Goal: Task Accomplishment & Management: Manage account settings

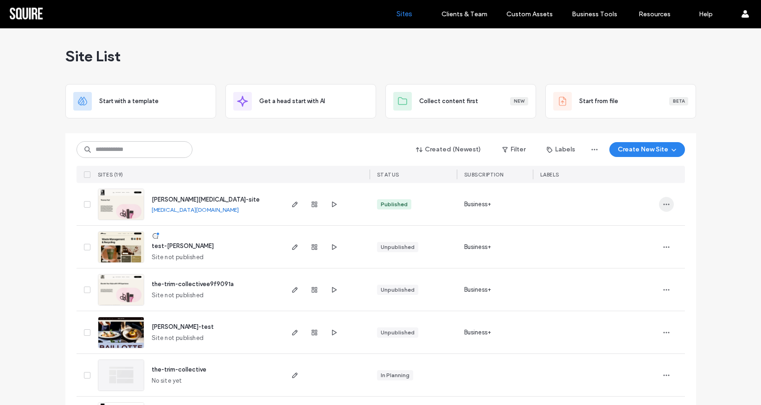
click at [663, 204] on icon "button" at bounding box center [666, 203] width 7 height 7
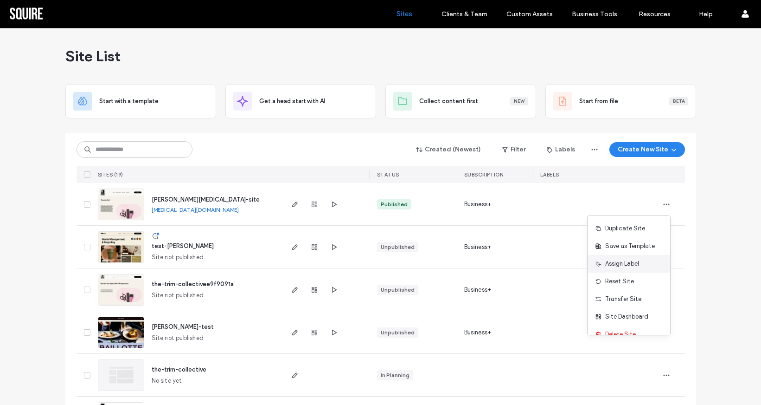
scroll to position [1, 0]
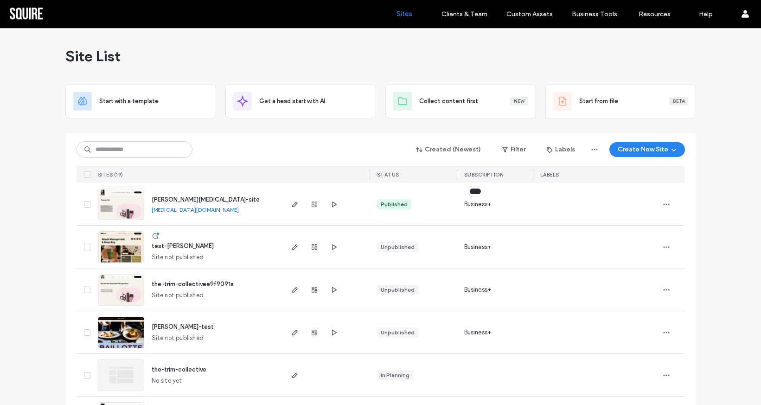
click at [475, 205] on span "Business+" at bounding box center [477, 204] width 27 height 9
click at [312, 191] on div at bounding box center [315, 204] width 50 height 42
click at [312, 203] on use "button" at bounding box center [315, 204] width 6 height 6
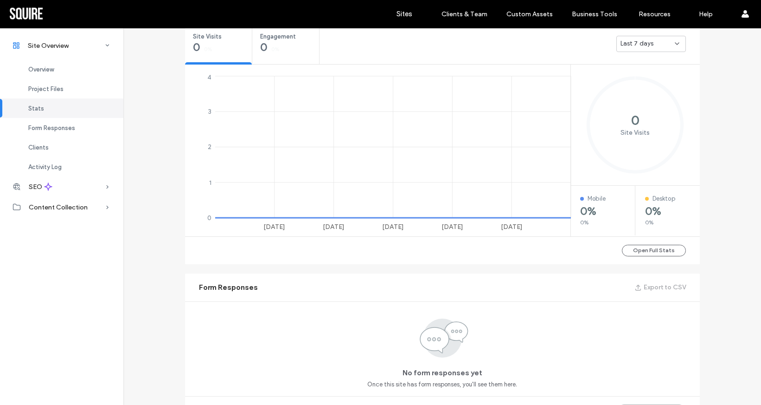
scroll to position [253, 0]
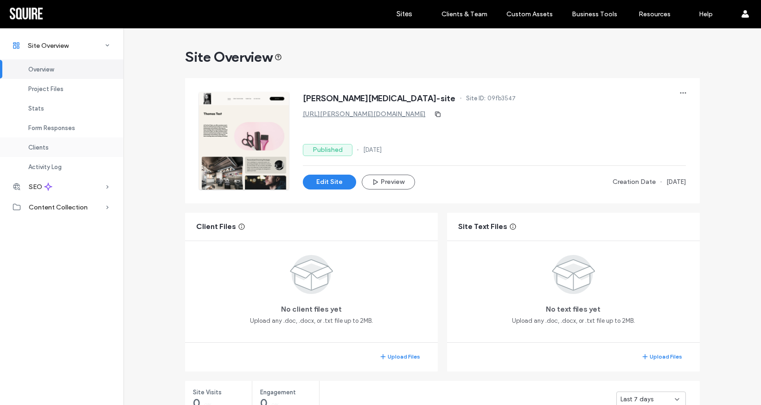
click at [59, 147] on div "Clients" at bounding box center [61, 146] width 123 height 19
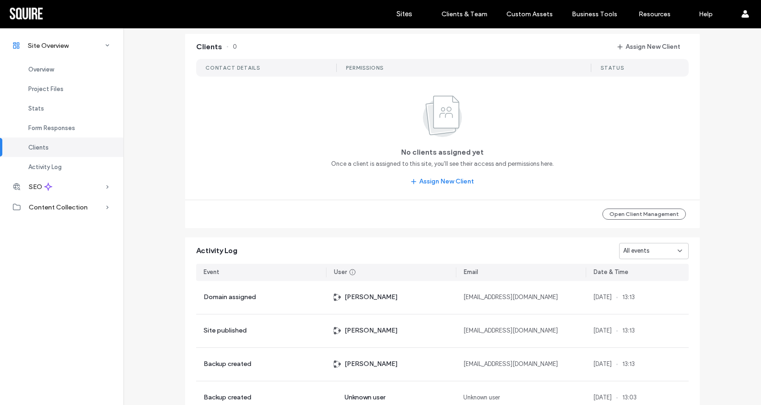
scroll to position [756, 0]
click at [455, 185] on button "Assign New Client" at bounding box center [443, 180] width 80 height 15
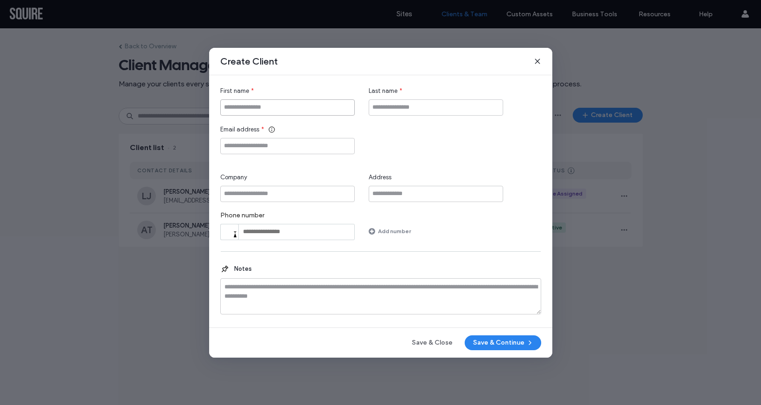
click at [289, 113] on input "First name" at bounding box center [287, 107] width 135 height 16
type input "******"
type input "****"
click at [257, 140] on input "Email address" at bounding box center [287, 146] width 135 height 16
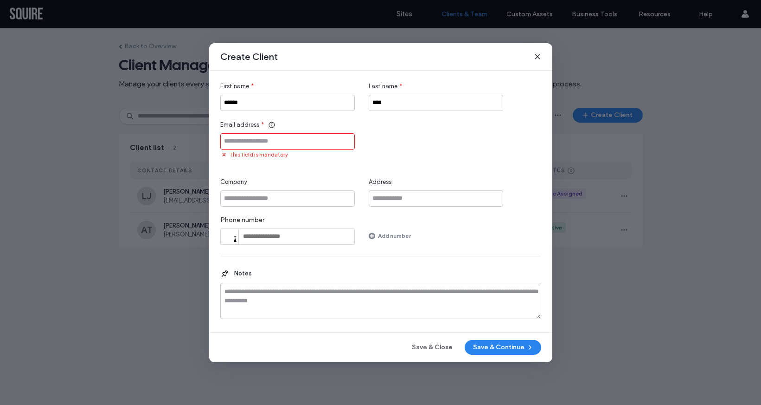
click at [300, 141] on input "Email address" at bounding box center [287, 141] width 135 height 16
paste input "**********"
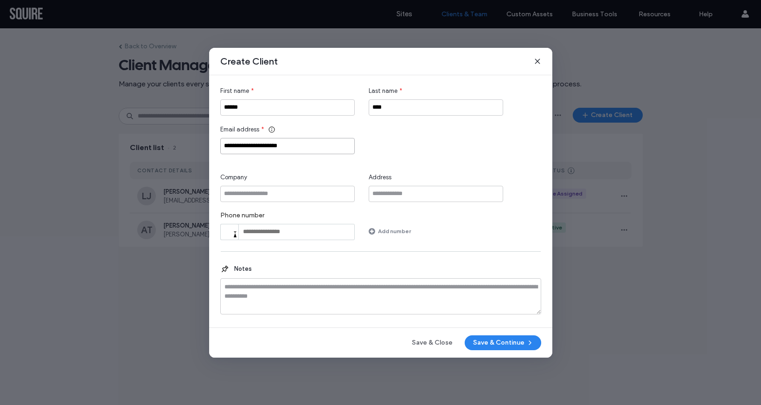
type input "**********"
click at [288, 196] on input "Company" at bounding box center [287, 194] width 135 height 16
type input "******"
click at [489, 342] on button "Save & Continue" at bounding box center [503, 342] width 77 height 15
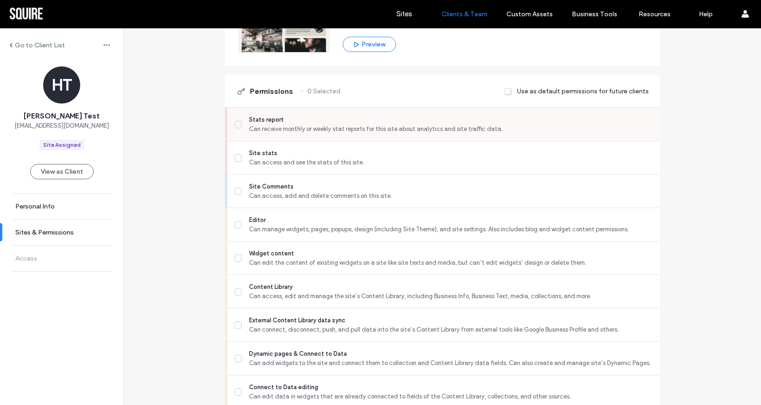
scroll to position [192, 0]
click at [245, 223] on label "Editor Can manage widgets, pages, popups, design (including Site Theme), and si…" at bounding box center [444, 224] width 418 height 19
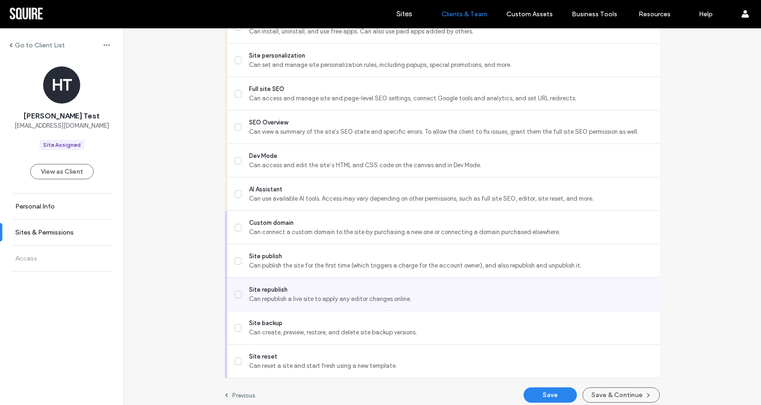
scroll to position [696, 0]
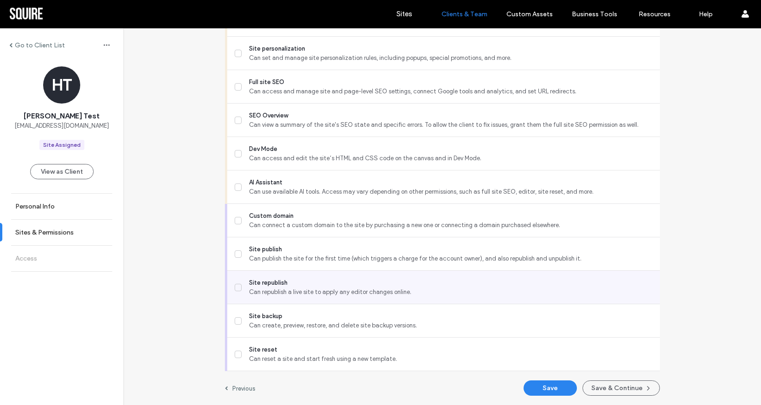
click at [242, 290] on label "Site republish Can republish a live site to apply any editor changes online." at bounding box center [444, 287] width 418 height 19
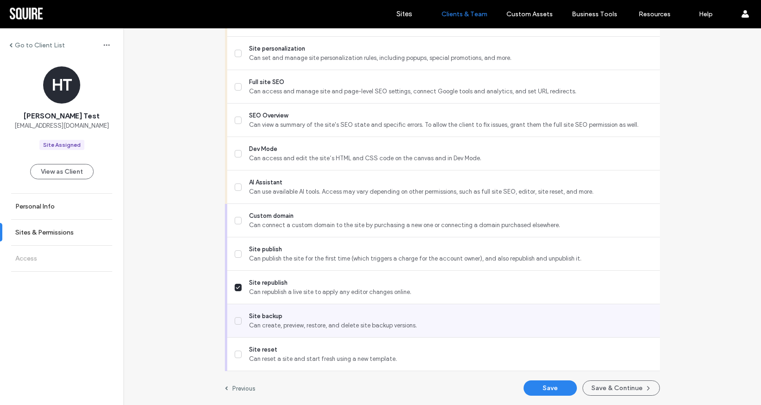
click at [239, 322] on label "Site backup Can create, preview, restore, and delete site backup versions." at bounding box center [444, 320] width 418 height 19
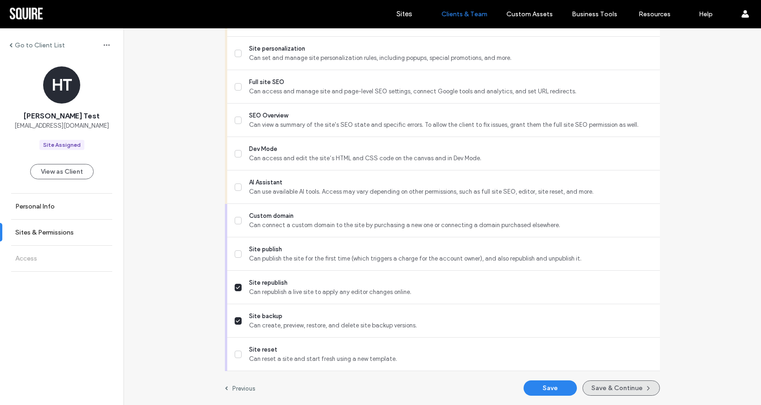
click at [594, 384] on button "Save & Continue" at bounding box center [621, 387] width 77 height 15
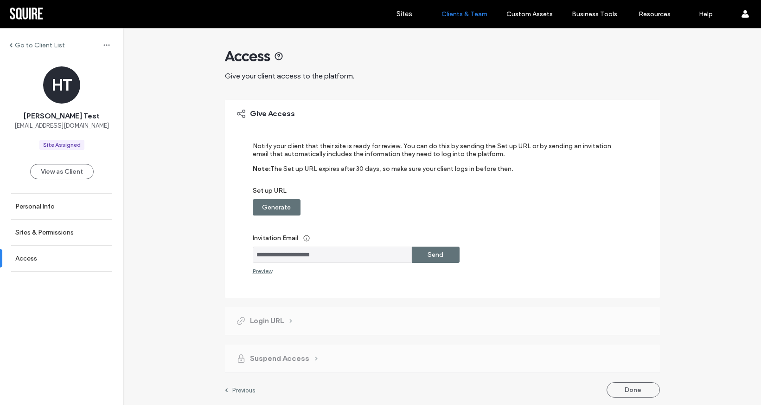
scroll to position [2, 0]
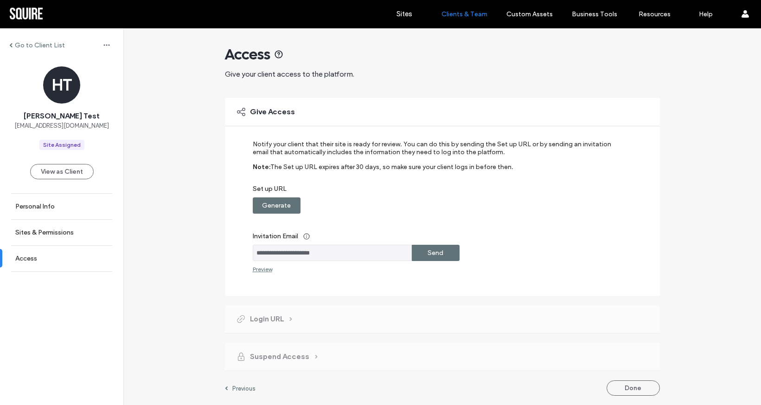
click at [272, 253] on input "**********" at bounding box center [332, 253] width 159 height 16
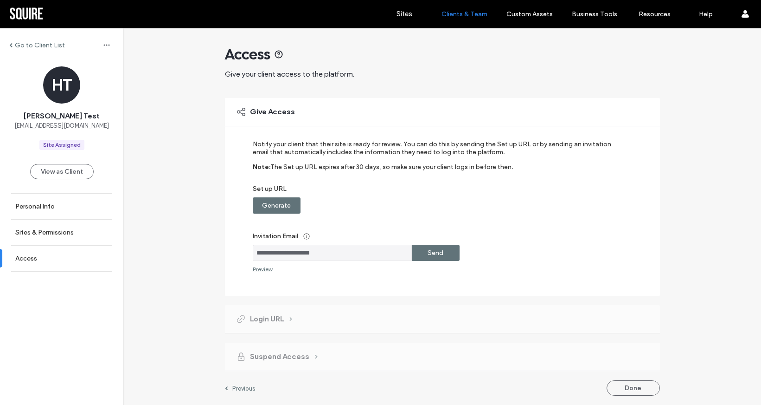
click at [339, 219] on div "**********" at bounding box center [436, 206] width 367 height 132
click at [271, 253] on input "**********" at bounding box center [332, 253] width 159 height 16
click at [449, 250] on div "Send" at bounding box center [436, 253] width 48 height 16
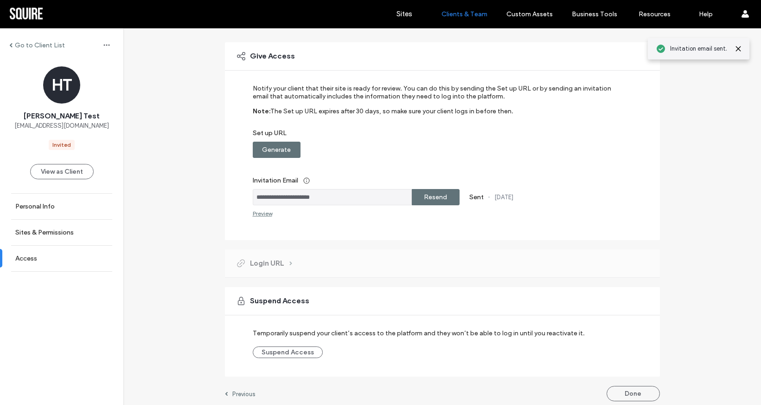
scroll to position [63, 0]
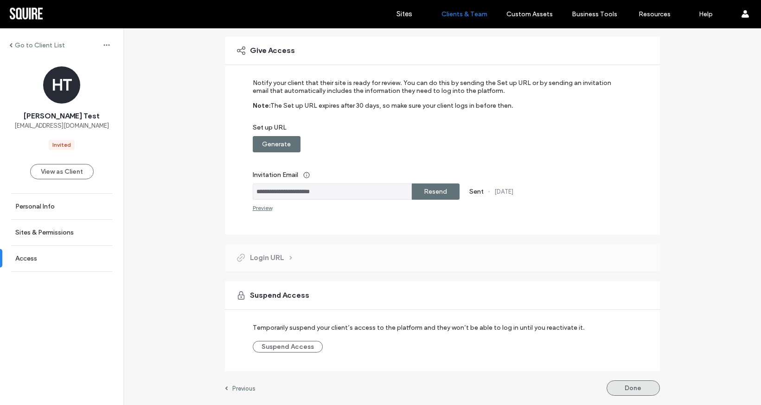
click at [634, 389] on button "Done" at bounding box center [633, 387] width 53 height 15
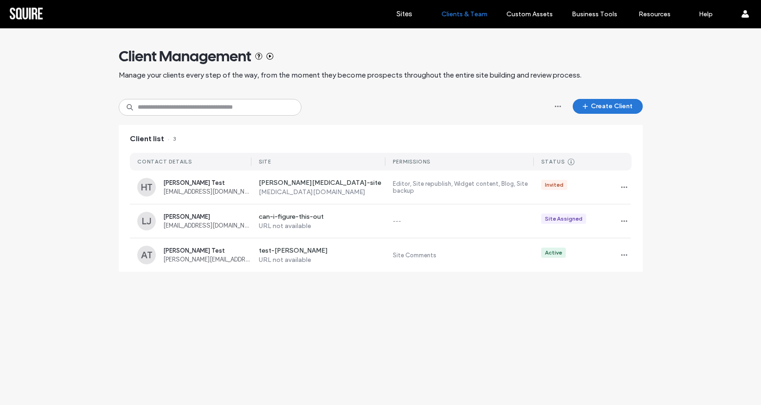
click at [591, 109] on button "Create Client" at bounding box center [608, 106] width 70 height 15
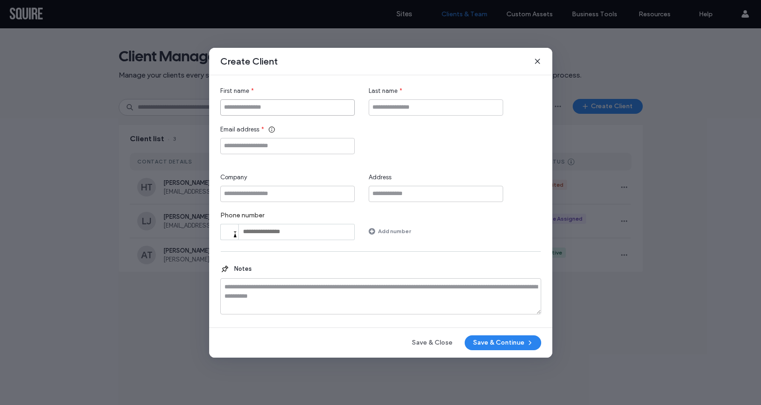
click at [261, 108] on input "First name" at bounding box center [287, 107] width 135 height 16
type input "******"
click at [244, 144] on input "Email address" at bounding box center [287, 146] width 135 height 16
type input "**********"
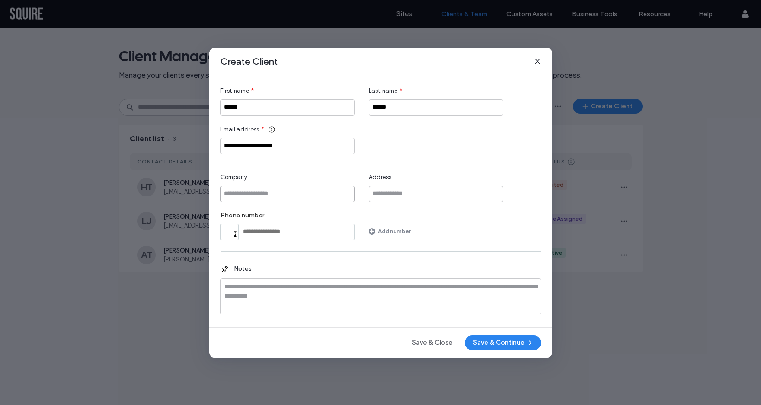
click at [249, 196] on input "Company" at bounding box center [287, 194] width 135 height 16
type input "******"
click at [481, 341] on button "Save & Continue" at bounding box center [503, 342] width 77 height 15
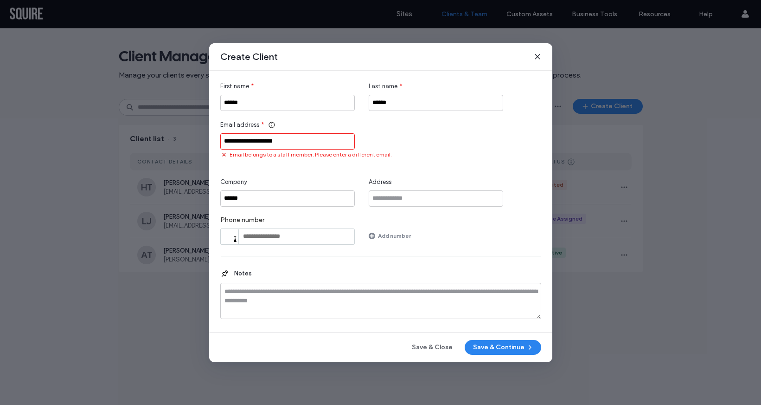
click at [233, 141] on input "**********" at bounding box center [287, 141] width 135 height 16
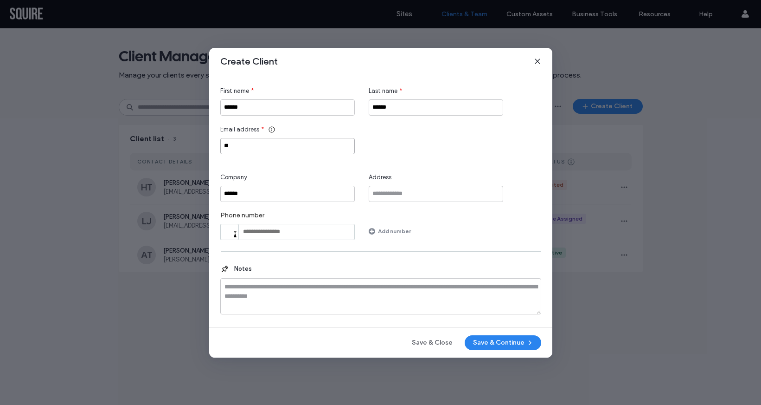
type input "*"
type input "**********"
click at [495, 345] on button "Save & Continue" at bounding box center [503, 342] width 77 height 15
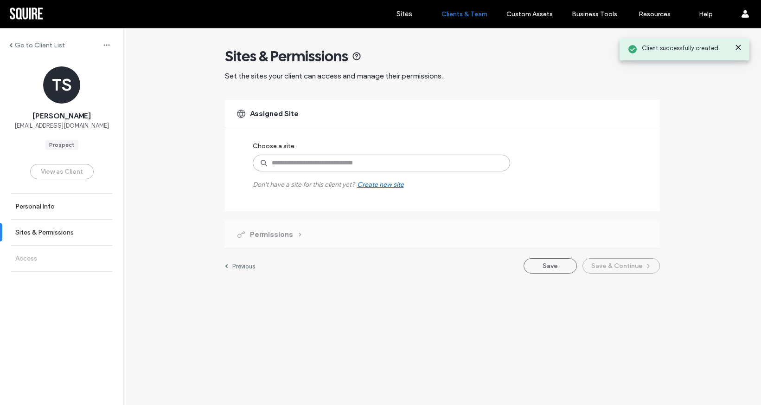
click at [421, 168] on input at bounding box center [382, 163] width 258 height 17
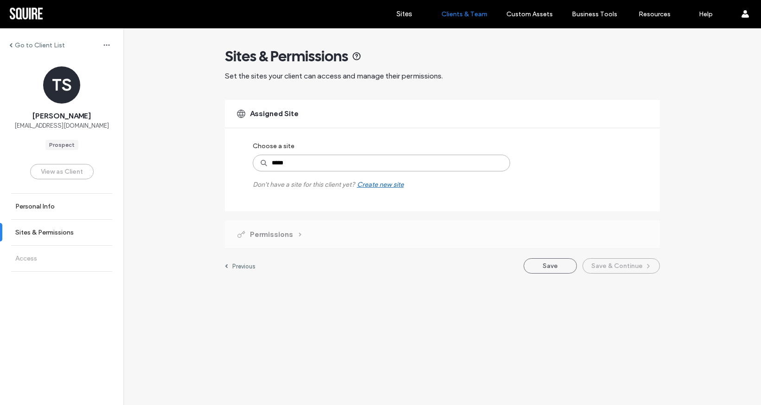
type input "******"
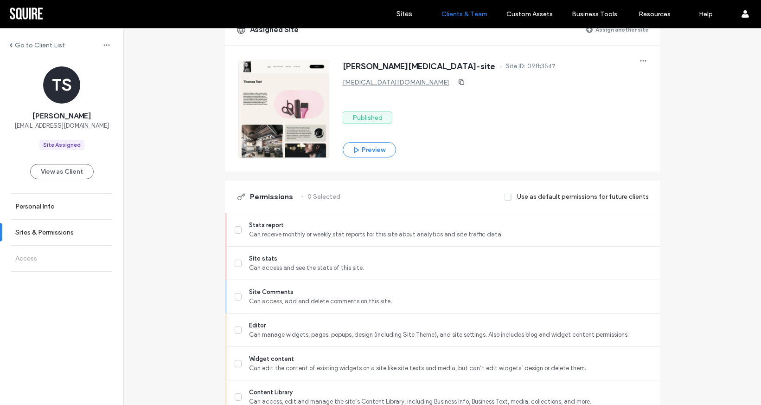
scroll to position [88, 0]
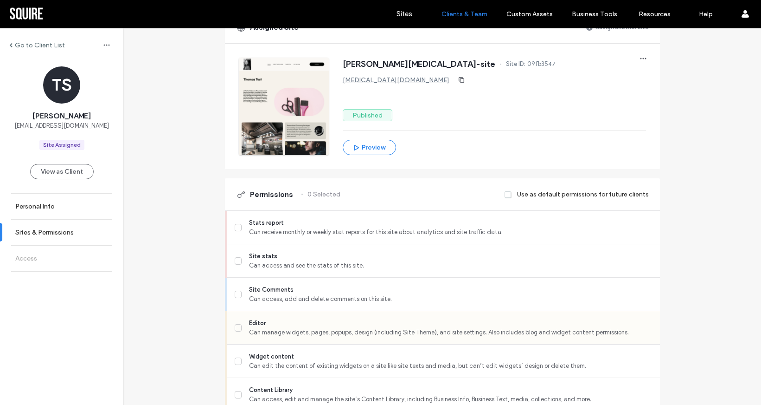
click at [238, 323] on label "Editor Can manage widgets, pages, popups, design (including Site Theme), and si…" at bounding box center [444, 327] width 418 height 19
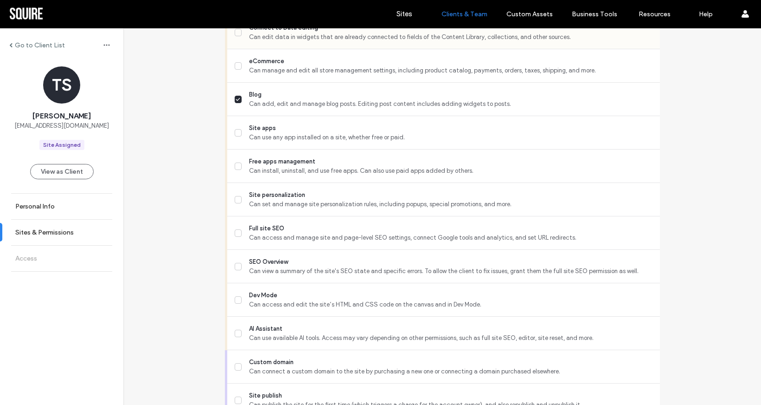
scroll to position [553, 0]
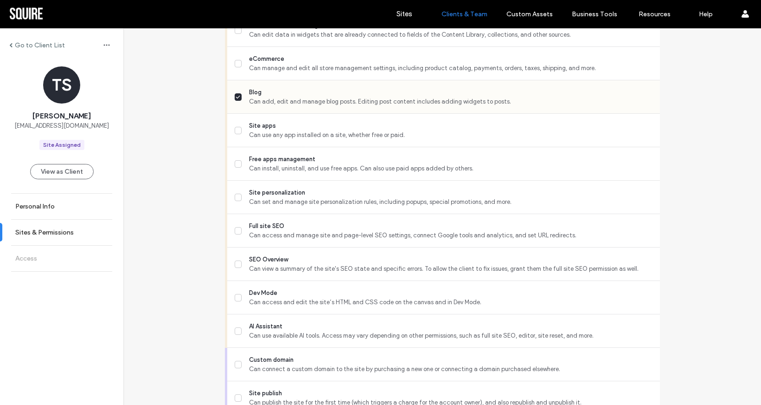
click at [236, 95] on icon at bounding box center [238, 97] width 5 height 4
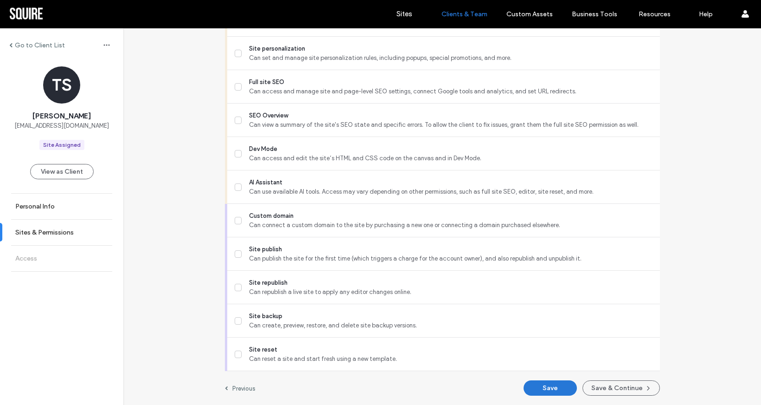
click at [565, 388] on button "Save" at bounding box center [550, 387] width 53 height 15
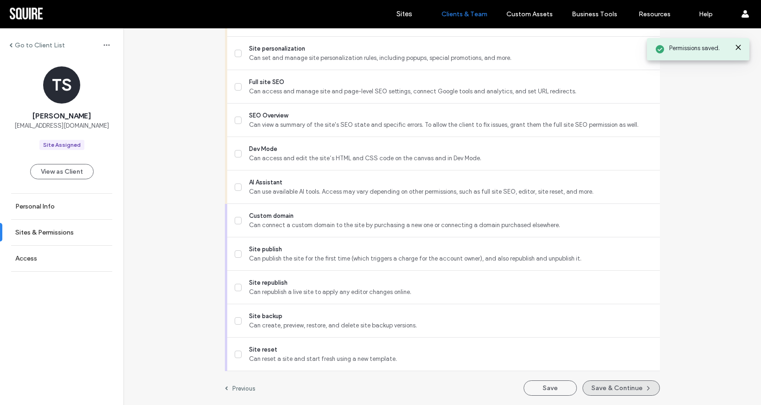
click at [626, 391] on button "Save & Continue" at bounding box center [621, 387] width 77 height 15
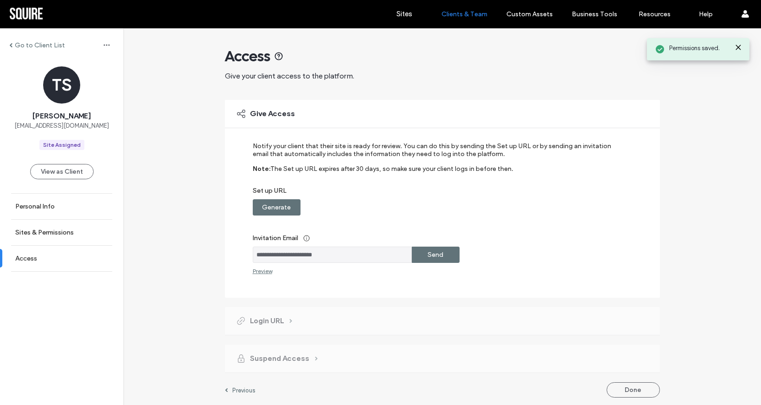
click at [436, 255] on label "Send" at bounding box center [436, 254] width 16 height 17
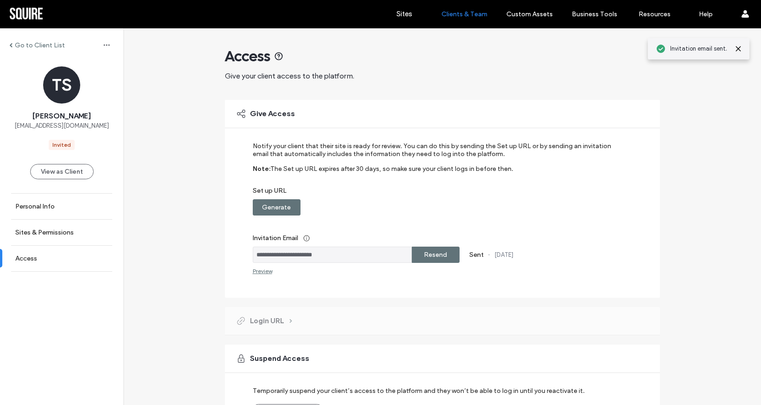
scroll to position [63, 0]
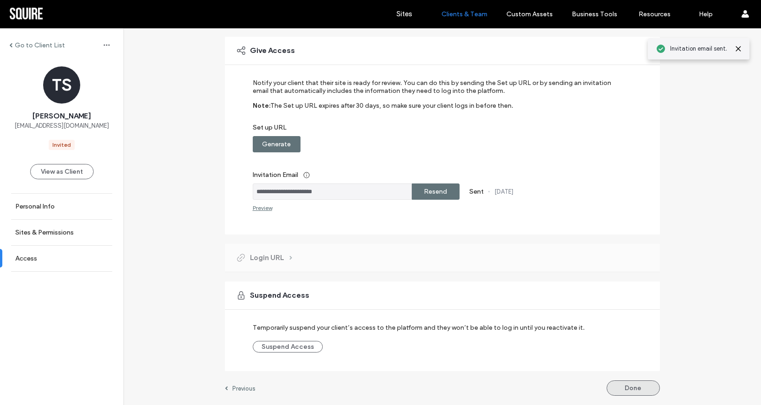
click at [638, 386] on button "Done" at bounding box center [633, 387] width 53 height 15
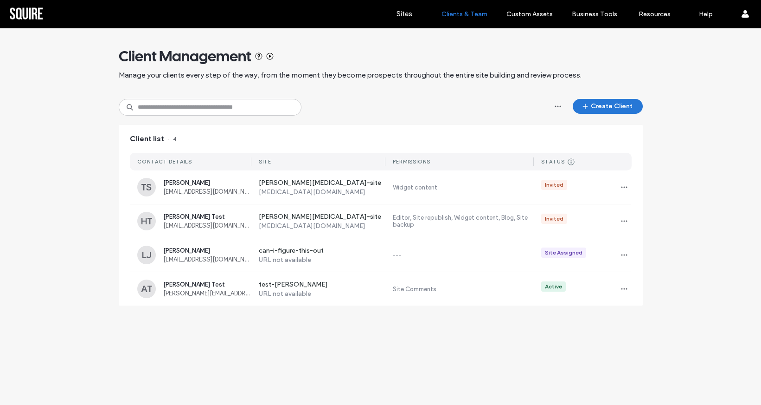
click at [604, 110] on button "Create Client" at bounding box center [608, 106] width 70 height 15
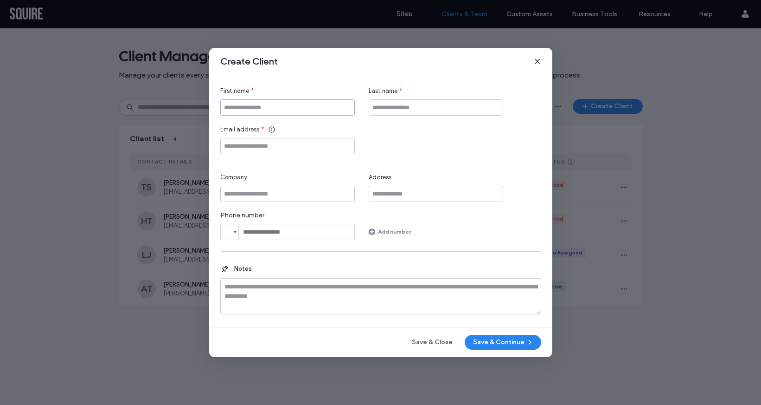
click at [318, 102] on input "First name" at bounding box center [287, 107] width 135 height 16
type input "******"
click at [409, 114] on input "Last name" at bounding box center [436, 107] width 135 height 16
type input "******"
click at [324, 152] on input "Email address" at bounding box center [287, 146] width 135 height 16
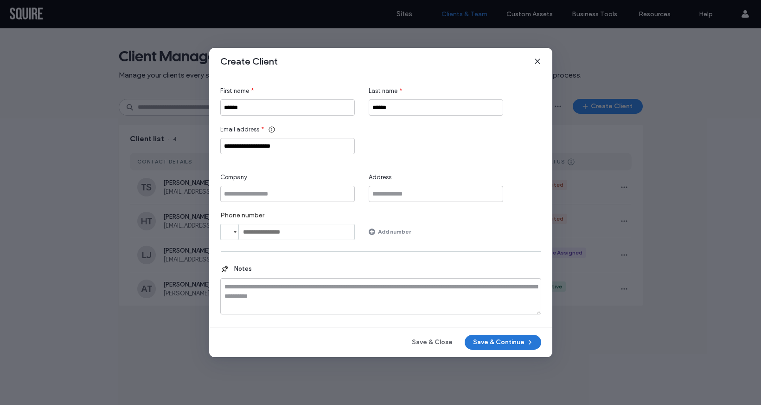
click at [483, 337] on button "Save & Continue" at bounding box center [503, 342] width 77 height 15
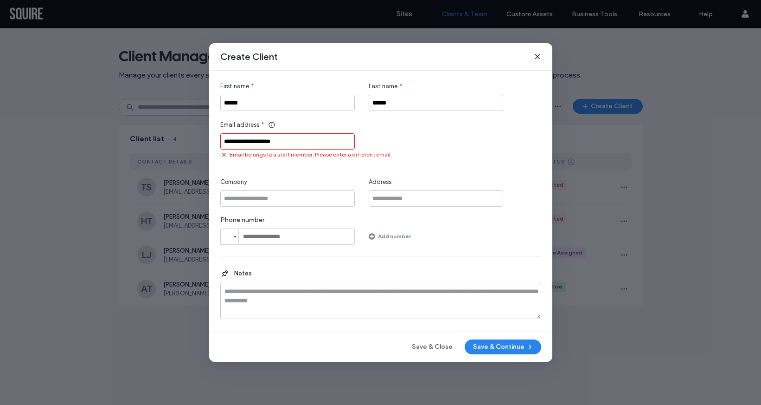
click at [280, 136] on input "**********" at bounding box center [287, 141] width 135 height 16
paste input "Email address"
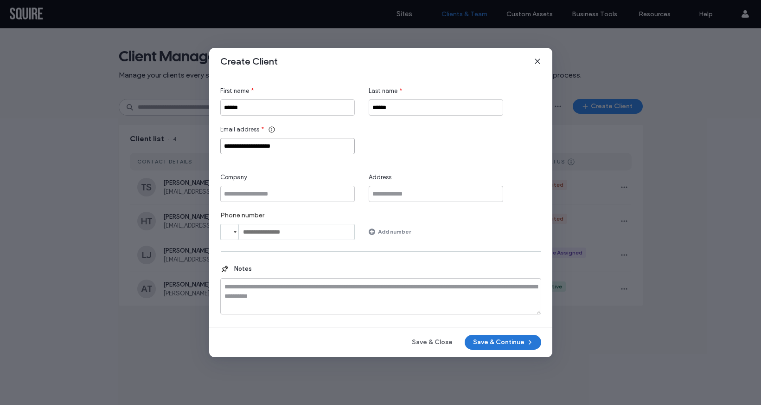
type input "**********"
click at [488, 342] on button "Save & Continue" at bounding box center [503, 342] width 77 height 15
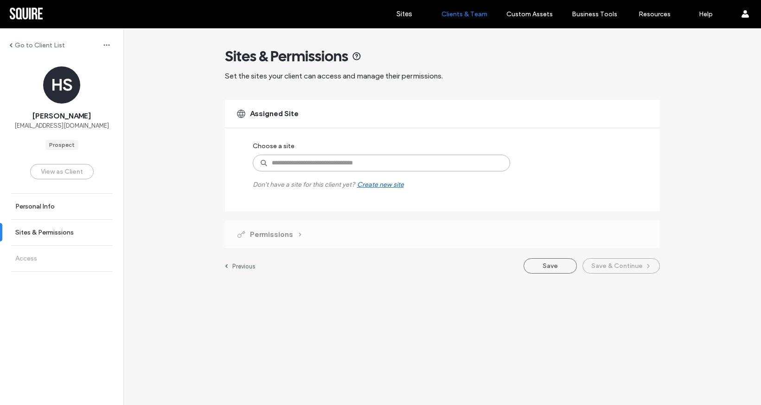
click at [344, 161] on input at bounding box center [382, 163] width 258 height 17
type input "******"
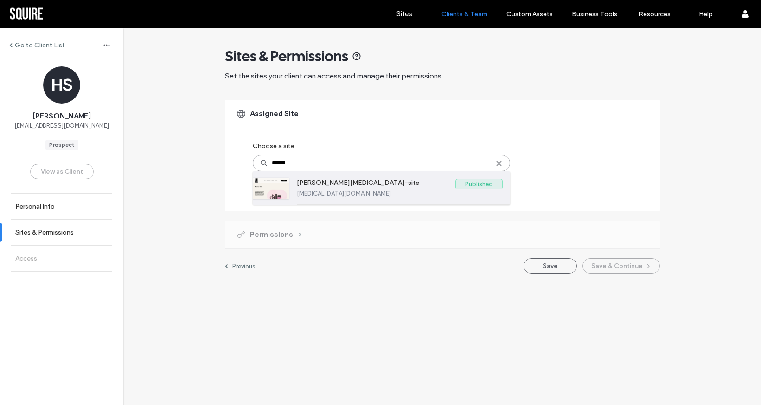
click at [339, 182] on label "[PERSON_NAME][MEDICAL_DATA]-site" at bounding box center [376, 184] width 159 height 11
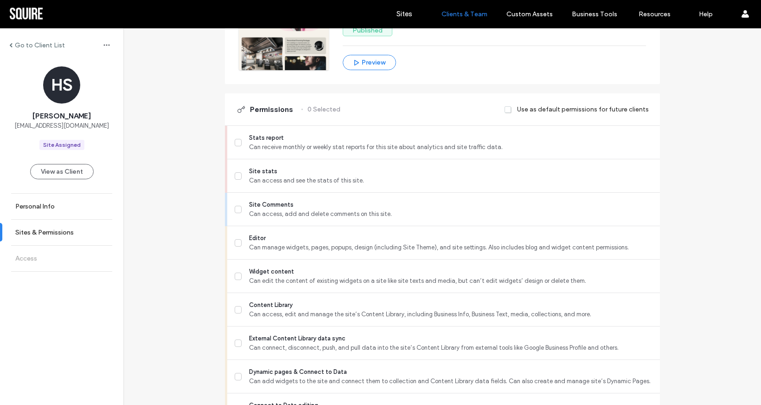
scroll to position [174, 0]
click at [244, 235] on label "Editor Can manage widgets, pages, popups, design (including Site Theme), and si…" at bounding box center [444, 241] width 418 height 19
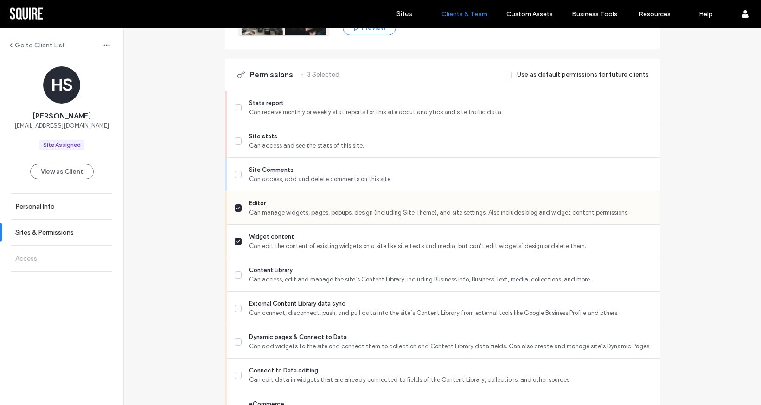
scroll to position [226, 0]
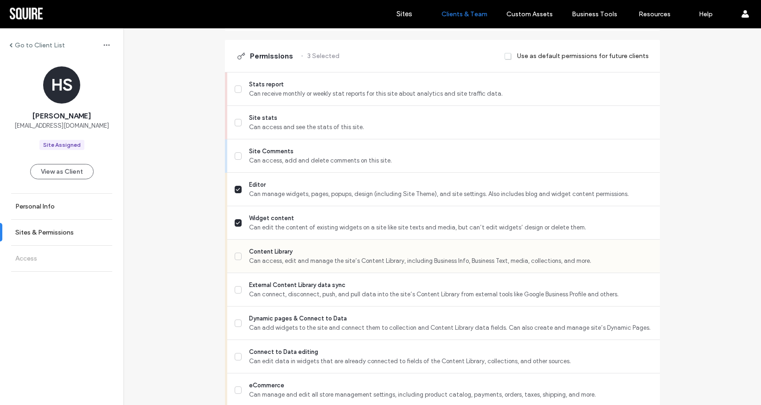
click at [230, 256] on div "Content Library Can access, edit and manage the site’s Content Library, includi…" at bounding box center [443, 255] width 433 height 33
click at [238, 257] on label "Content Library Can access, edit and manage the site’s Content Library, includi…" at bounding box center [444, 256] width 418 height 19
click at [236, 292] on span at bounding box center [238, 289] width 7 height 7
click at [238, 290] on span at bounding box center [238, 289] width 7 height 7
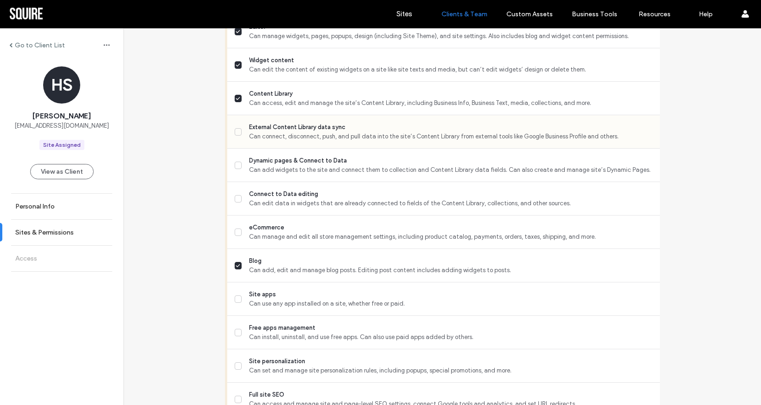
scroll to position [385, 0]
click at [235, 262] on span at bounding box center [238, 264] width 7 height 7
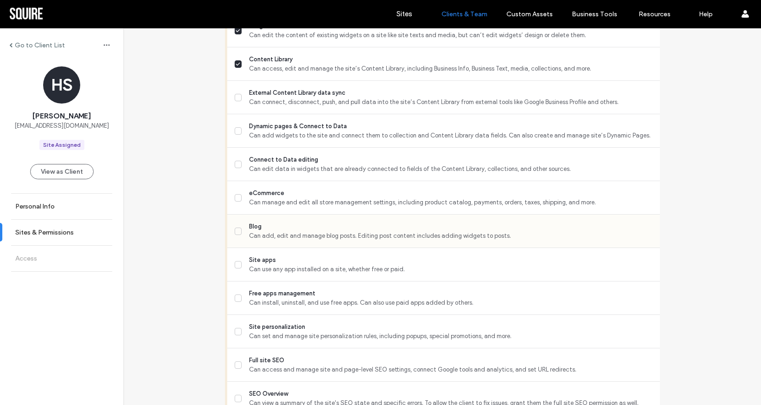
click at [236, 263] on icon at bounding box center [238, 265] width 5 height 4
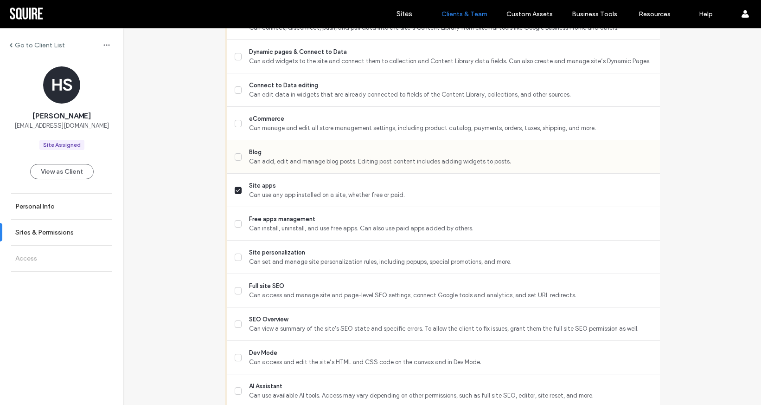
scroll to position [500, 0]
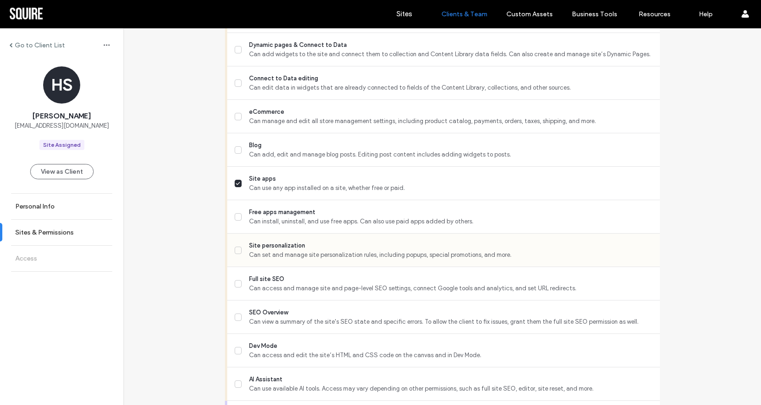
click at [238, 248] on span at bounding box center [238, 249] width 7 height 7
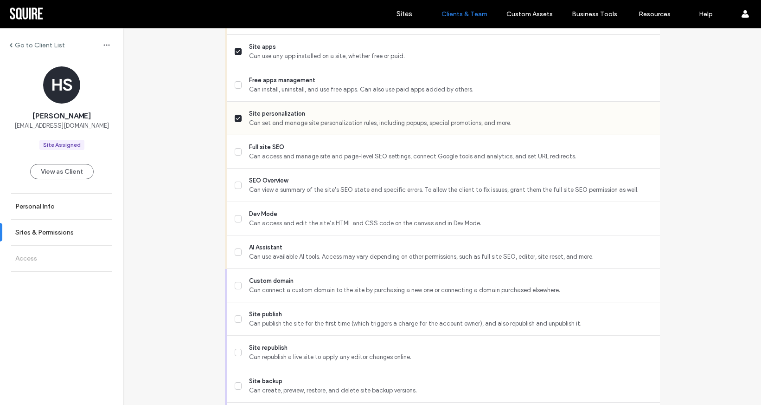
scroll to position [634, 0]
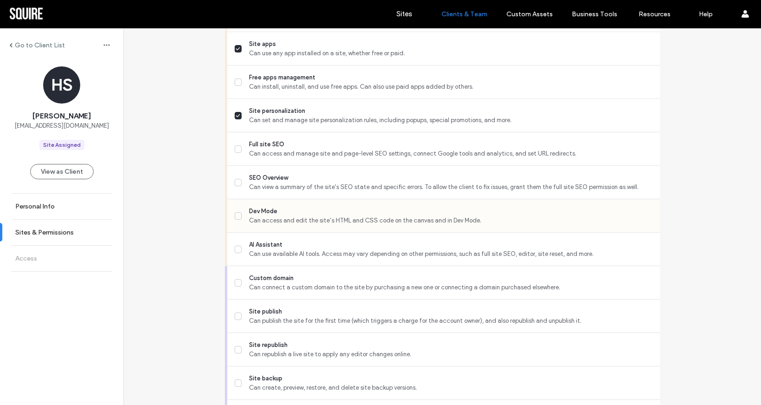
click at [240, 215] on label "Dev Mode Can access and edit the site’s HTML and CSS code on the canvas and in …" at bounding box center [444, 215] width 418 height 19
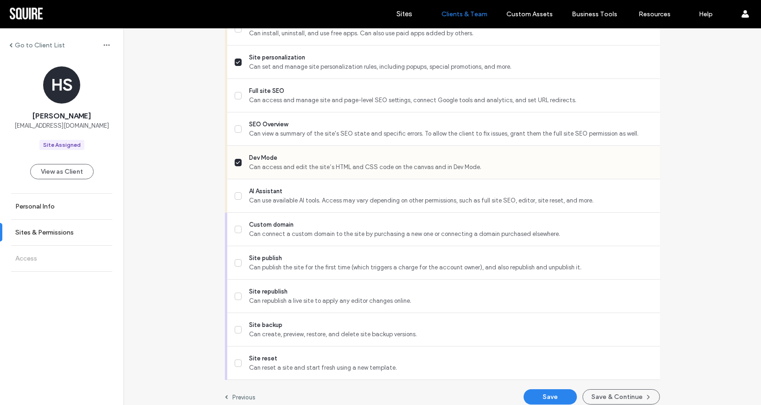
scroll to position [696, 0]
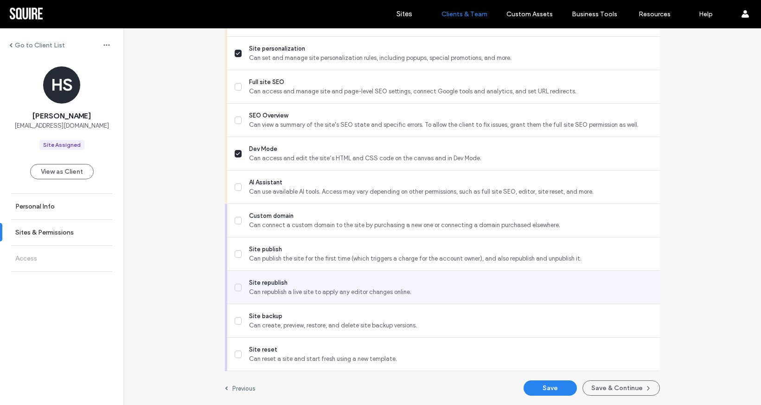
click at [241, 283] on label "Site republish Can republish a live site to apply any editor changes online." at bounding box center [444, 287] width 418 height 19
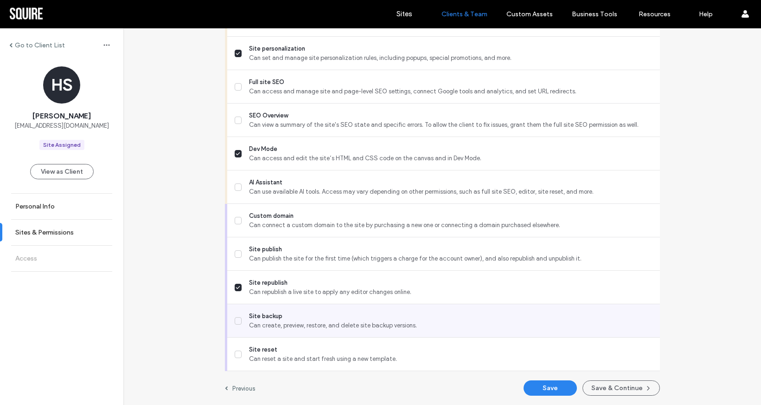
click at [238, 322] on label "Site backup Can create, preview, restore, and delete site backup versions." at bounding box center [444, 320] width 418 height 19
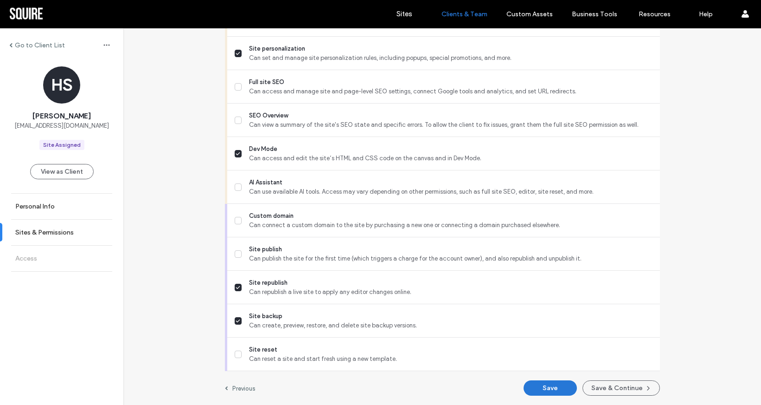
click at [556, 391] on button "Save" at bounding box center [550, 387] width 53 height 15
click at [605, 385] on button "Save & Continue" at bounding box center [621, 387] width 77 height 15
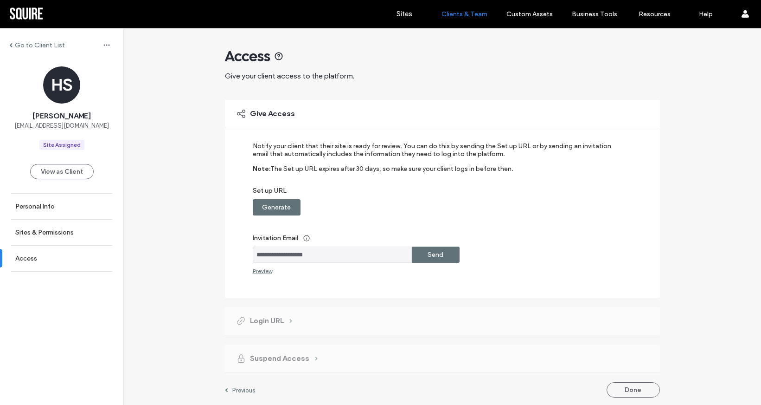
click at [432, 256] on label "Send" at bounding box center [436, 254] width 16 height 17
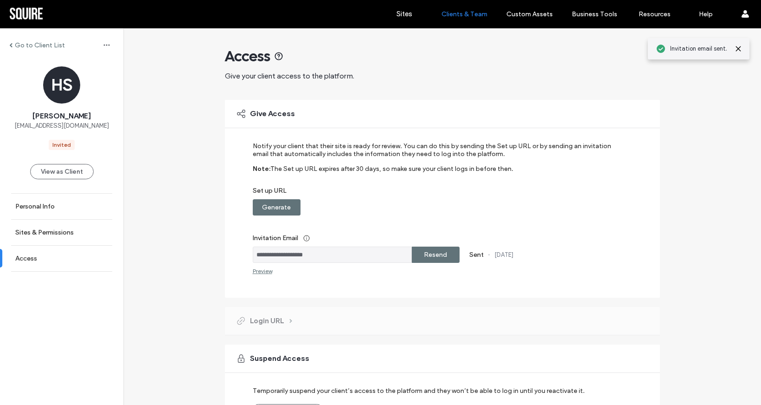
scroll to position [63, 0]
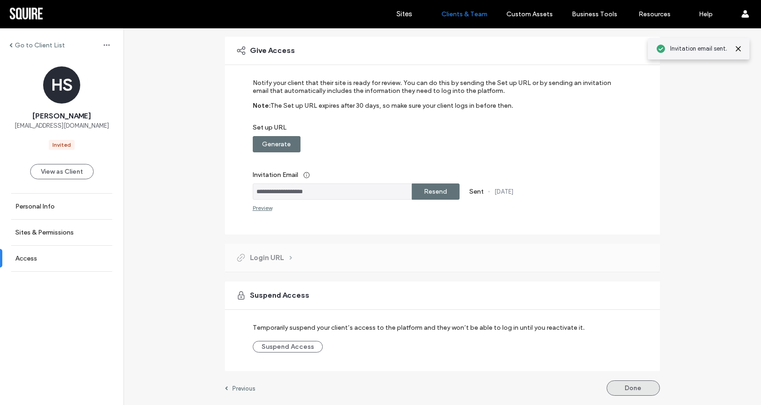
click at [630, 387] on button "Done" at bounding box center [633, 387] width 53 height 15
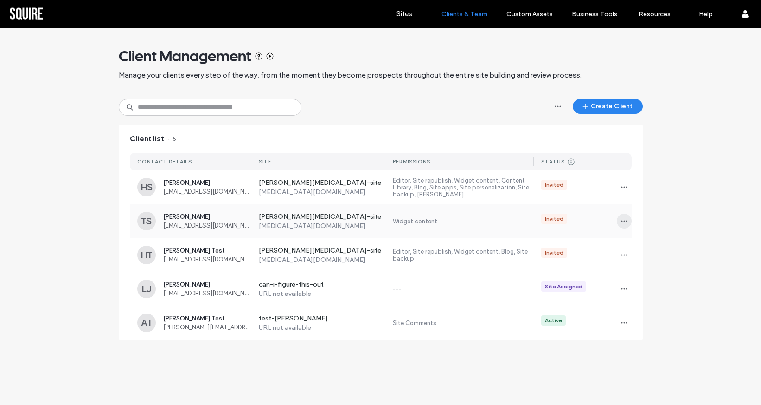
click at [621, 223] on icon "button" at bounding box center [624, 220] width 7 height 7
click at [623, 244] on div "Sites & Permissions" at bounding box center [659, 245] width 83 height 18
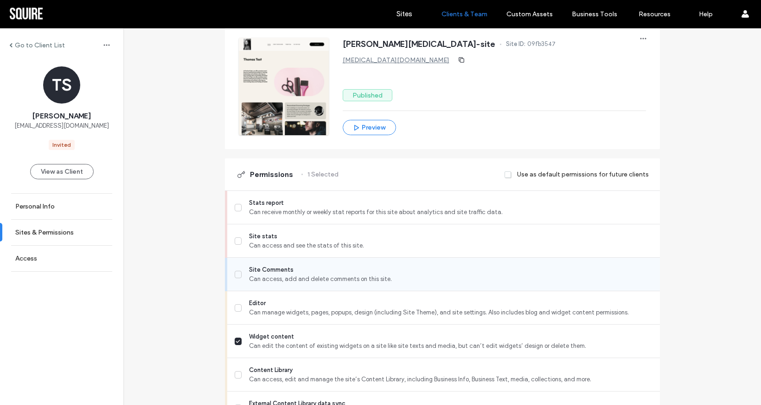
scroll to position [139, 0]
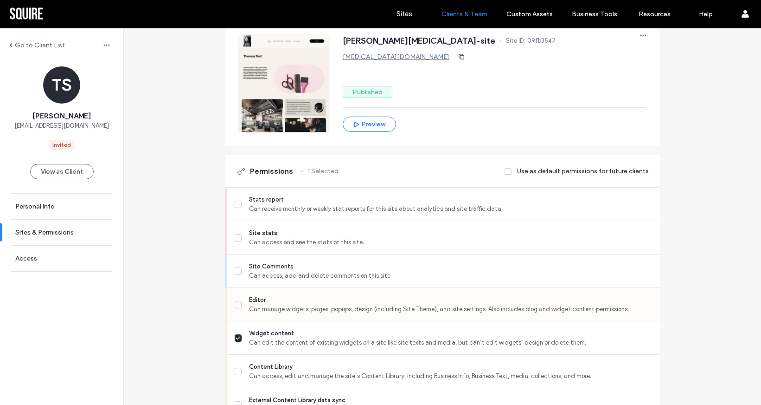
click at [237, 304] on span at bounding box center [238, 304] width 7 height 7
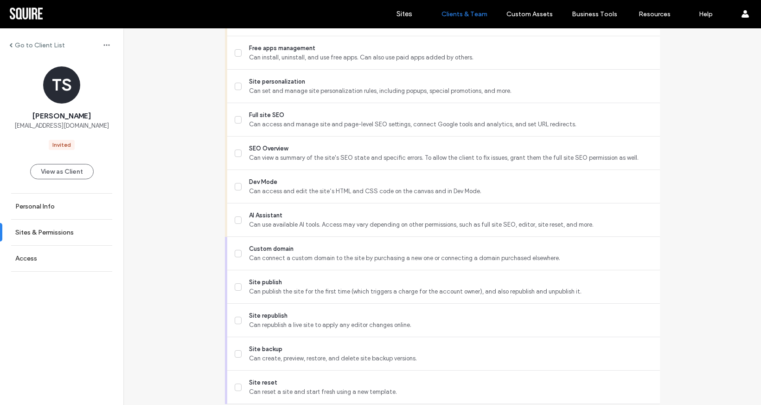
scroll to position [724, 0]
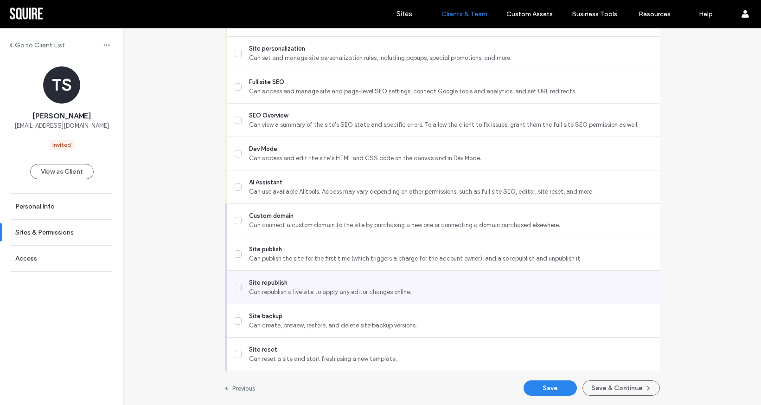
click at [239, 288] on label "Site republish Can republish a live site to apply any editor changes online." at bounding box center [444, 287] width 418 height 19
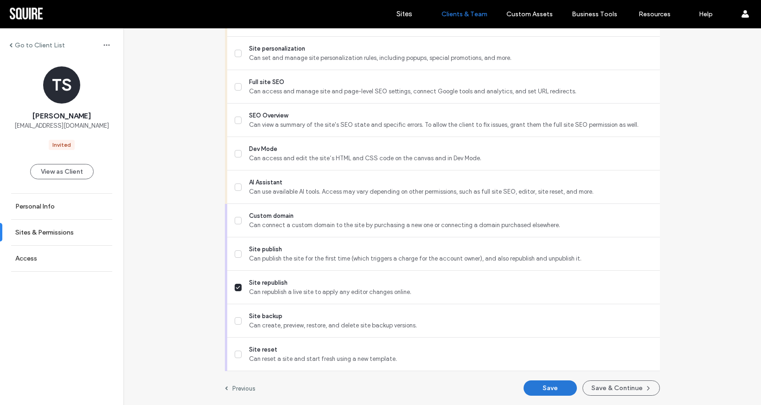
click at [554, 390] on button "Save" at bounding box center [550, 387] width 53 height 15
click at [601, 389] on button "Save & Continue" at bounding box center [621, 387] width 77 height 15
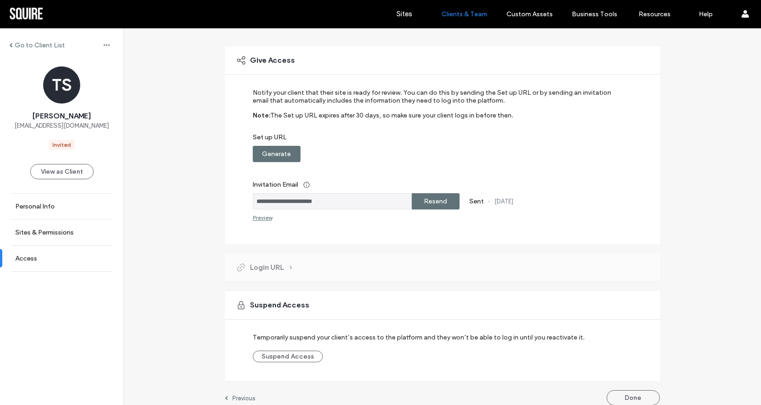
scroll to position [63, 0]
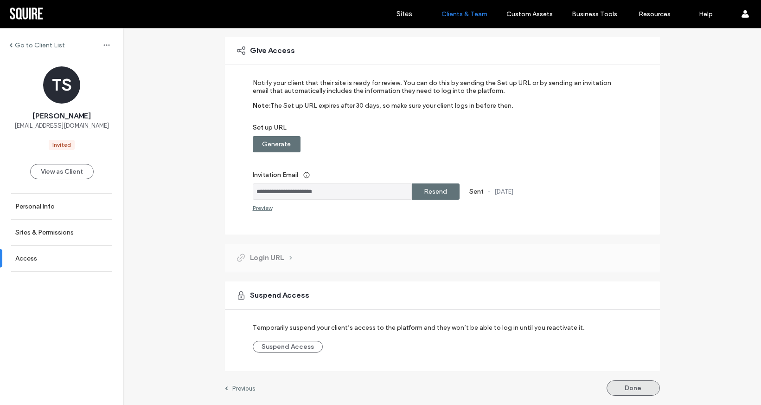
click at [622, 386] on button "Done" at bounding box center [633, 387] width 53 height 15
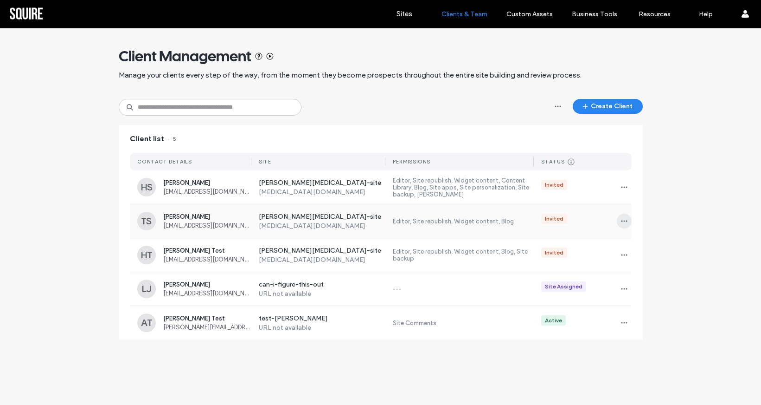
click at [617, 217] on span "button" at bounding box center [624, 220] width 15 height 15
click at [630, 263] on icon at bounding box center [628, 262] width 7 height 7
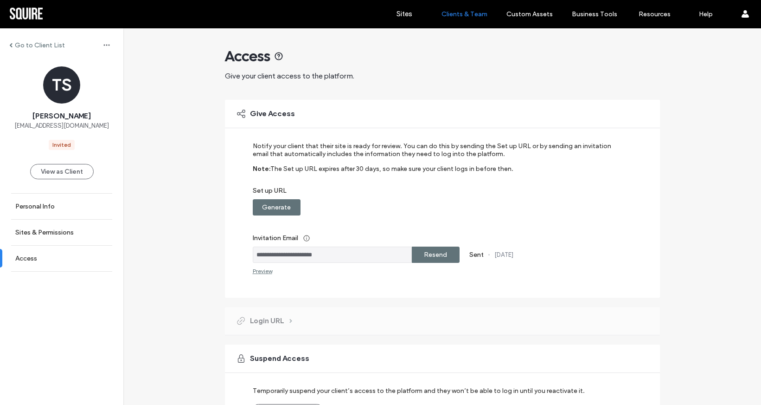
scroll to position [63, 0]
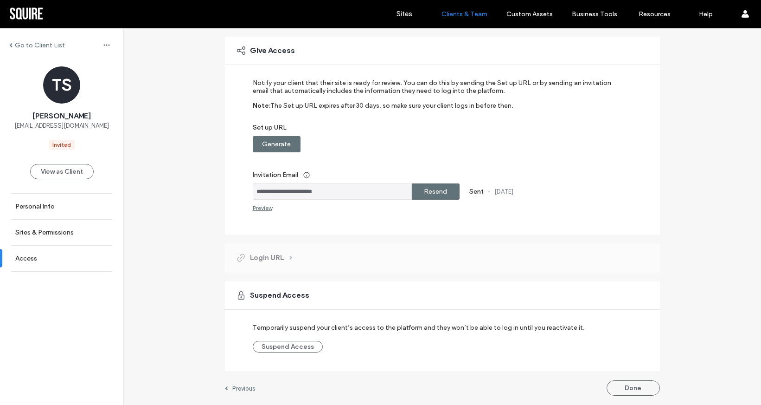
click at [239, 387] on label "Previous" at bounding box center [243, 388] width 23 height 7
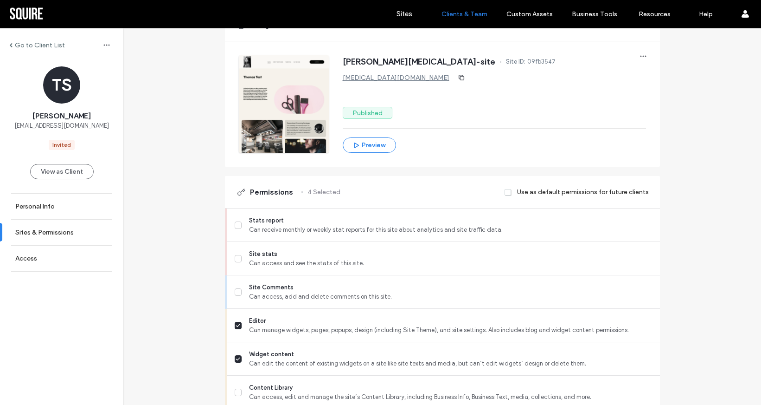
scroll to position [119, 0]
click at [238, 226] on label "Stats report Can receive monthly or weekly stat reports for this site about ana…" at bounding box center [444, 224] width 418 height 19
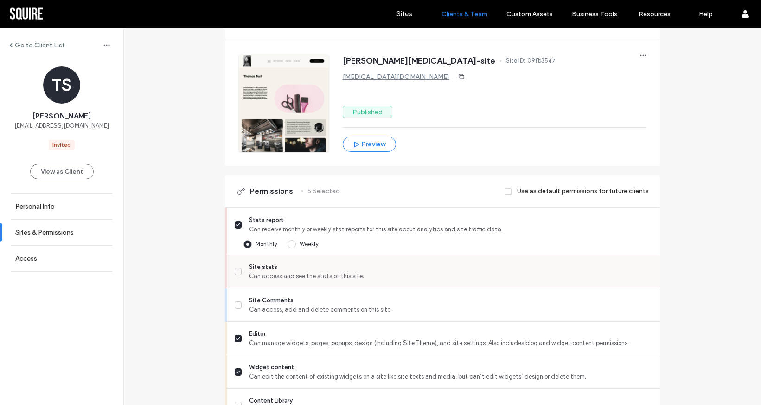
click at [239, 266] on label "Site stats Can access and see the stats of this site." at bounding box center [444, 271] width 418 height 19
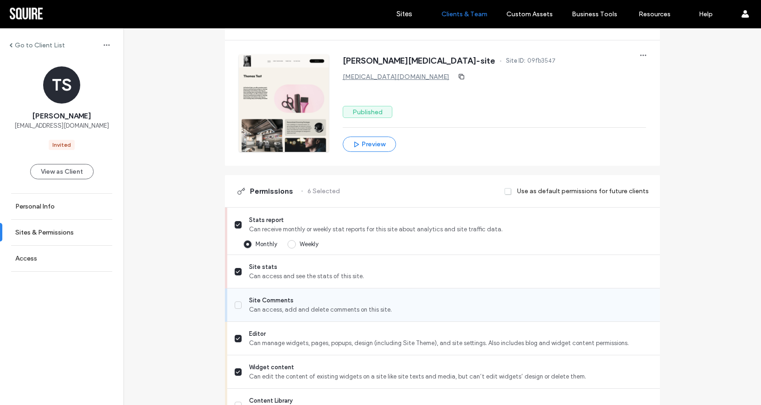
click at [236, 303] on icon at bounding box center [238, 305] width 5 height 4
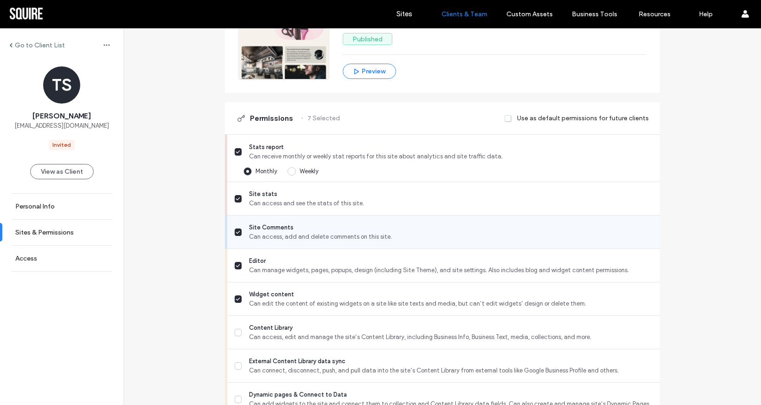
scroll to position [203, 0]
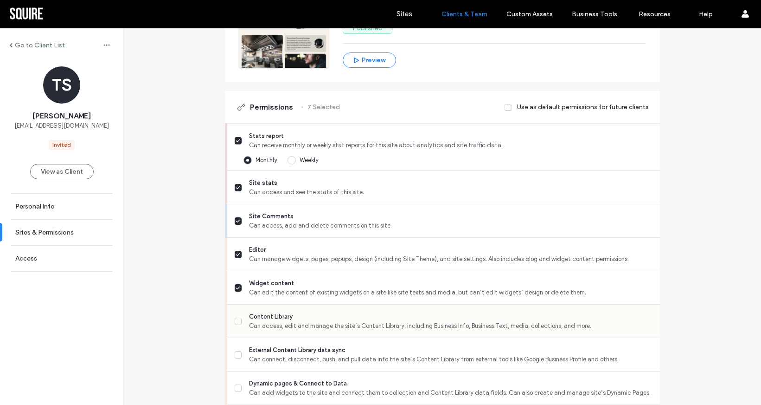
click at [236, 322] on icon at bounding box center [238, 321] width 5 height 4
click at [236, 353] on icon at bounding box center [238, 355] width 5 height 4
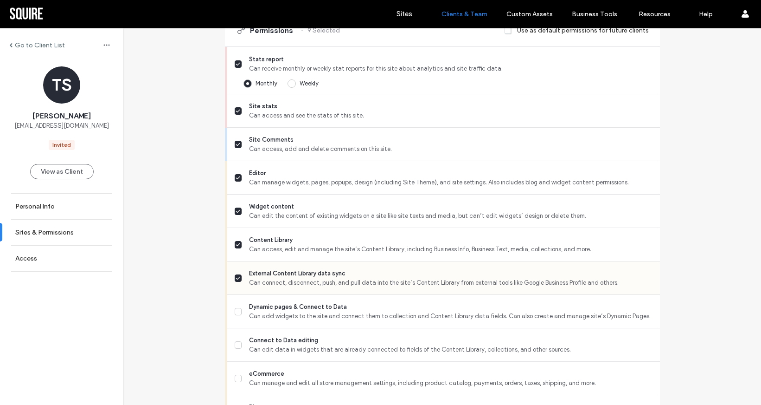
scroll to position [281, 0]
click at [236, 310] on icon at bounding box center [238, 310] width 5 height 4
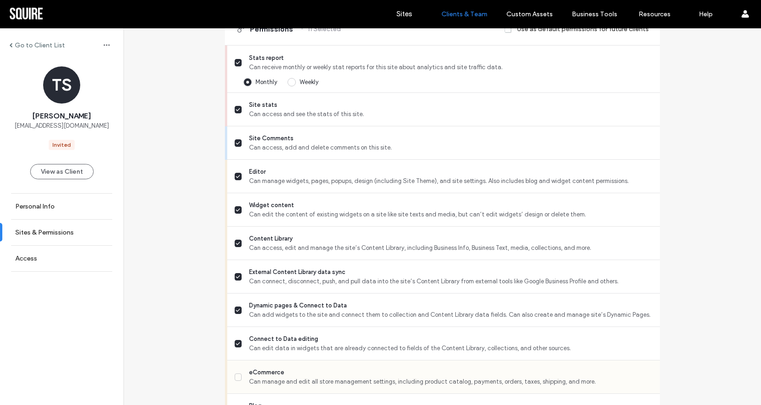
click at [235, 380] on label "eCommerce Can manage and edit all store management settings, including product …" at bounding box center [444, 376] width 418 height 19
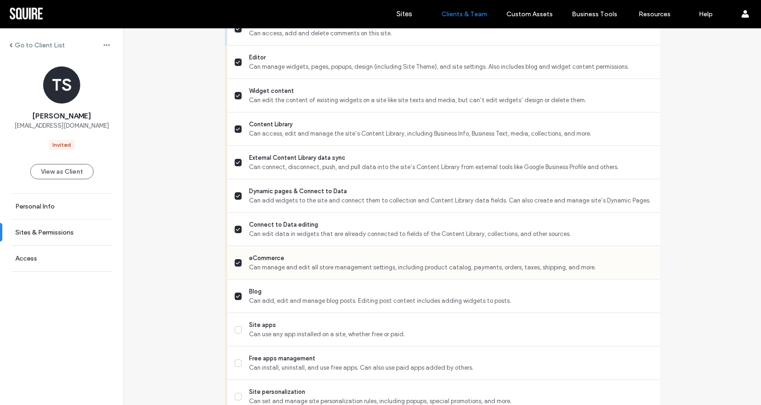
scroll to position [399, 0]
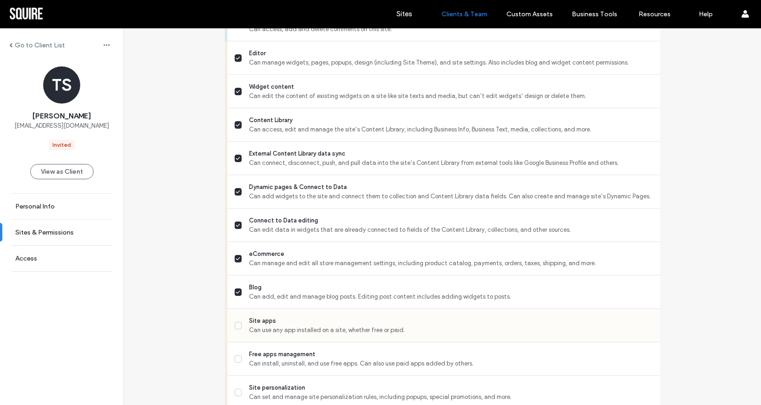
click at [235, 321] on label "Site apps Can use any app installed on a site, whether free or paid." at bounding box center [444, 325] width 418 height 19
click at [236, 362] on label "Free apps management Can install, uninstall, and use free apps. Can also use pa…" at bounding box center [444, 358] width 418 height 19
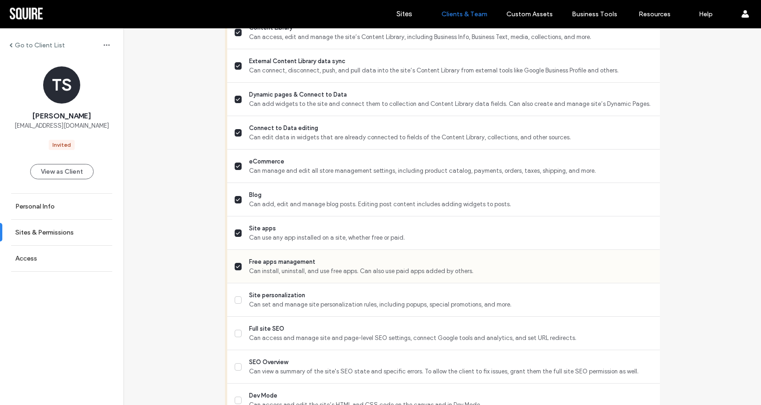
scroll to position [502, 0]
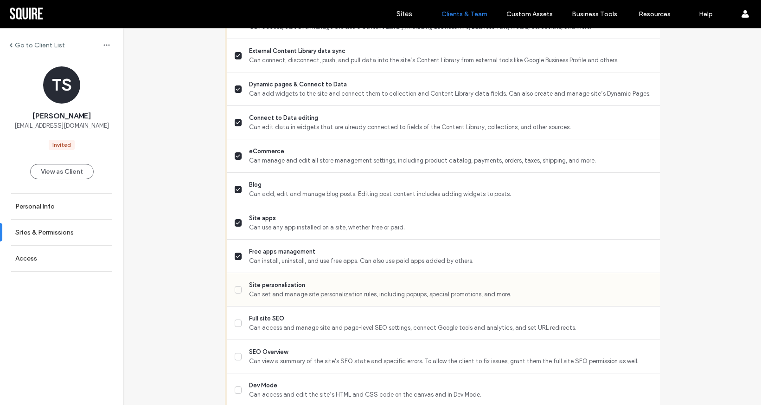
click at [238, 290] on label "Site personalization Can set and manage site personalization rules, including p…" at bounding box center [444, 289] width 418 height 19
click at [237, 324] on icon at bounding box center [238, 323] width 5 height 4
click at [236, 353] on span at bounding box center [238, 356] width 7 height 7
click at [236, 387] on span at bounding box center [238, 389] width 7 height 7
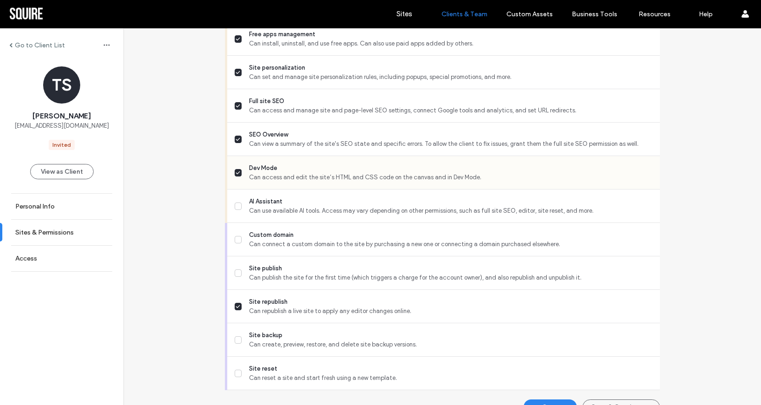
scroll to position [738, 0]
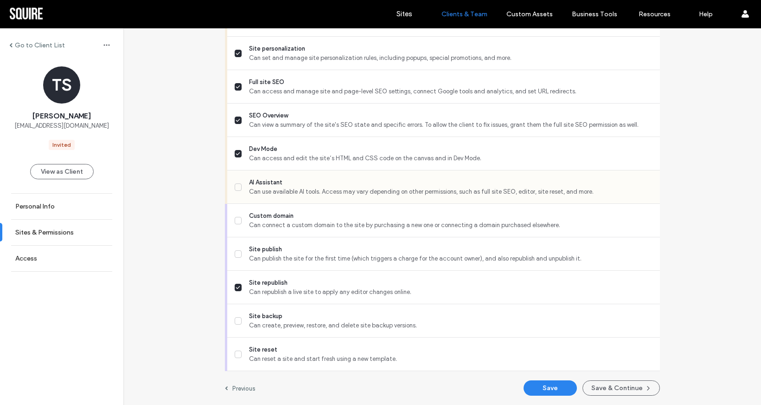
click at [241, 180] on label "AI Assistant Can use available AI tools. Access may vary depending on other per…" at bounding box center [444, 187] width 418 height 19
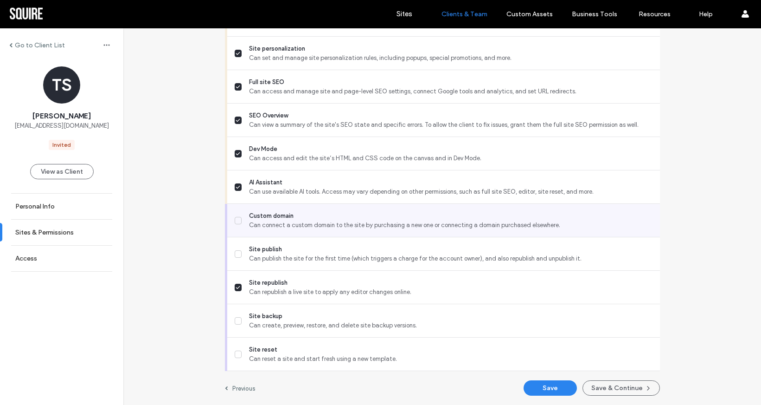
click at [240, 211] on label "Custom domain Can connect a custom domain to the site by purchasing a new one o…" at bounding box center [444, 220] width 418 height 19
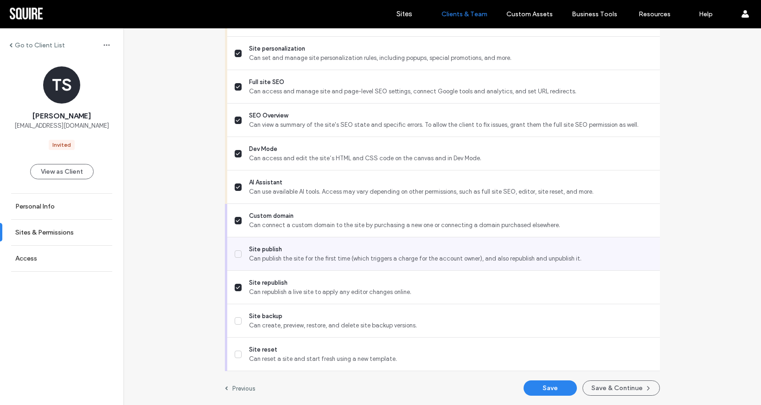
click at [236, 253] on icon at bounding box center [238, 254] width 5 height 4
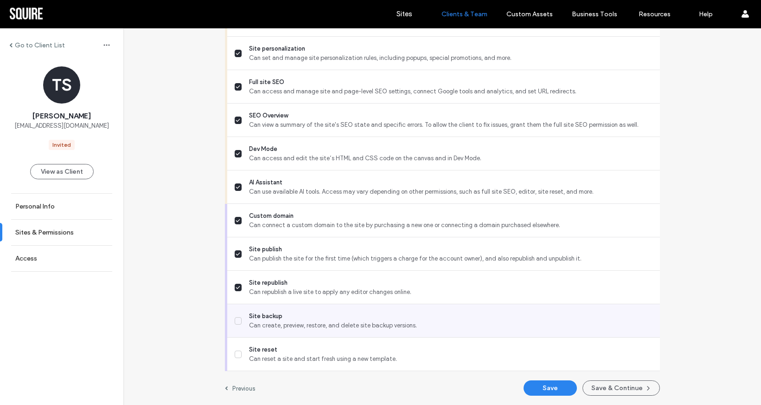
click at [235, 326] on label "Site backup Can create, preview, restore, and delete site backup versions." at bounding box center [444, 320] width 418 height 19
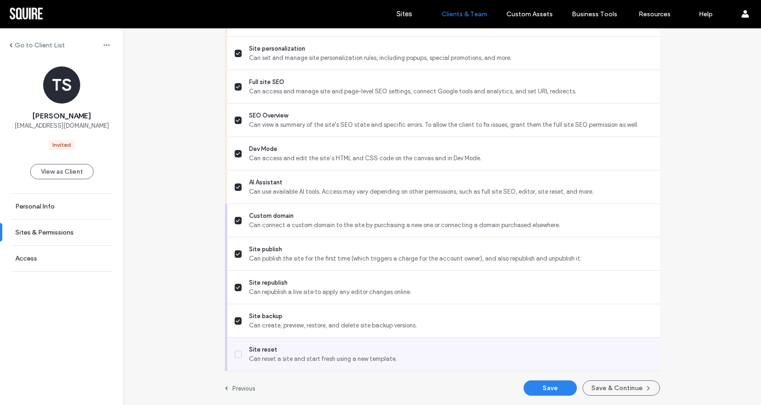
click at [235, 359] on label "Site reset Can reset a site and start fresh using a new template." at bounding box center [444, 354] width 418 height 19
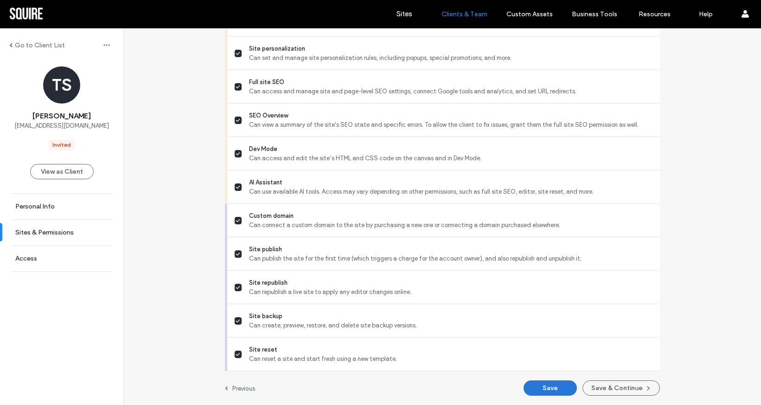
click at [559, 387] on button "Save" at bounding box center [550, 387] width 53 height 15
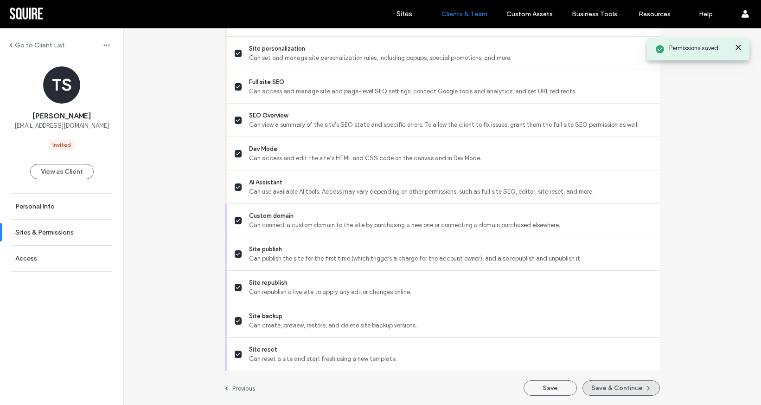
click at [617, 387] on button "Save & Continue" at bounding box center [621, 387] width 77 height 15
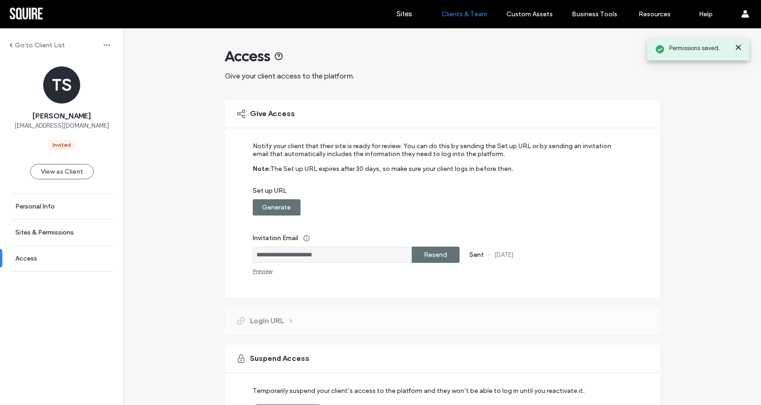
scroll to position [63, 0]
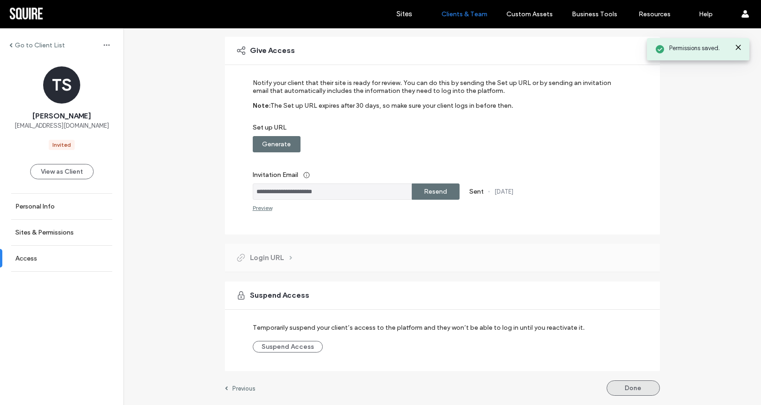
click at [633, 391] on button "Done" at bounding box center [633, 387] width 53 height 15
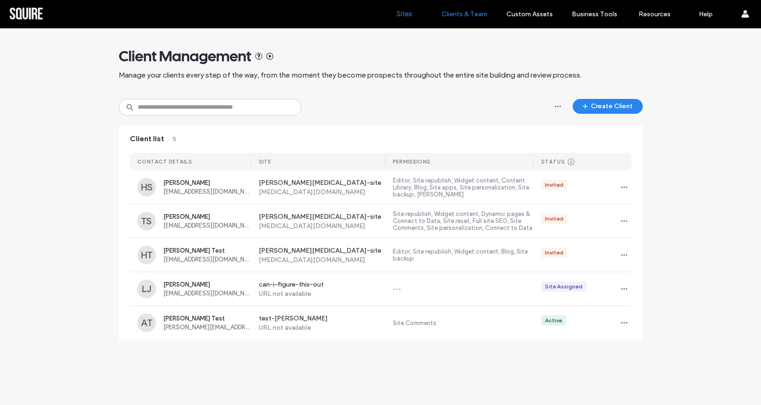
click at [408, 16] on label "Sites" at bounding box center [405, 14] width 16 height 8
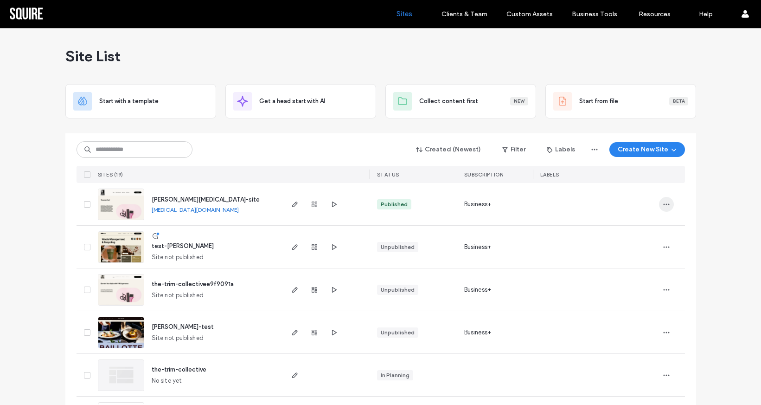
click at [664, 207] on icon "button" at bounding box center [666, 203] width 7 height 7
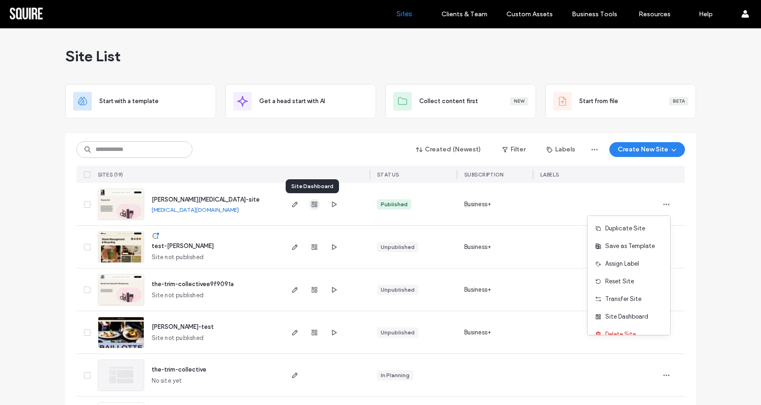
click at [313, 204] on use "button" at bounding box center [315, 204] width 6 height 6
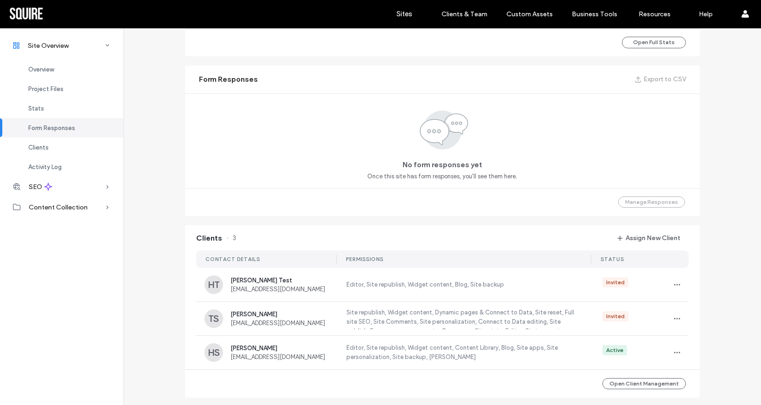
scroll to position [564, 0]
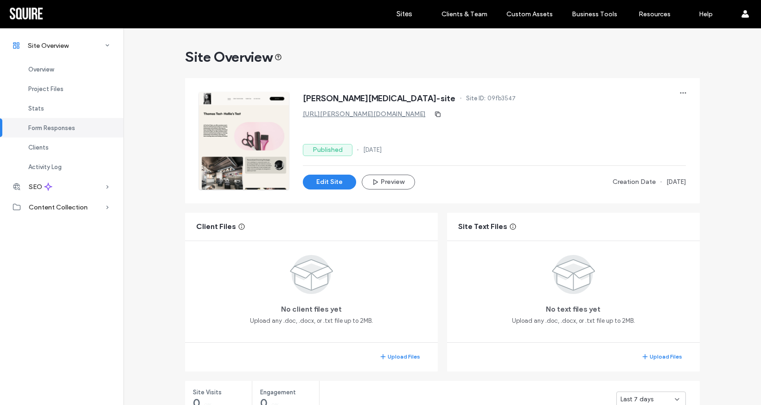
scroll to position [584, 0]
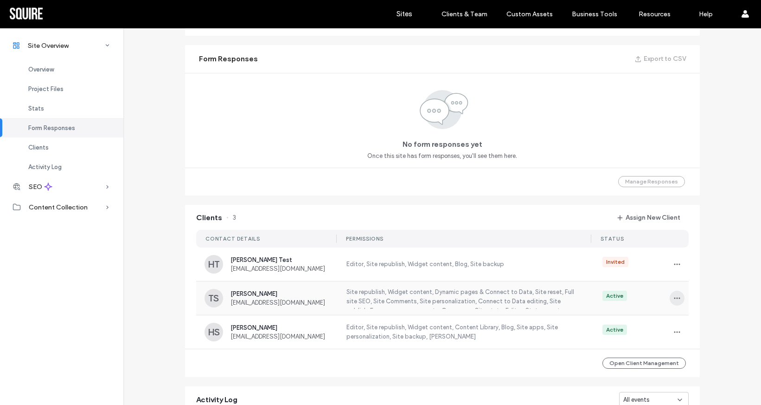
click at [674, 296] on icon "button" at bounding box center [677, 297] width 7 height 7
click at [714, 291] on div "Site Overview thomas-test-site Site ID: 09fb3547 https://thomas-test-site.multi…" at bounding box center [442, 47] width 638 height 1205
click at [676, 296] on icon "button" at bounding box center [677, 297] width 7 height 7
click at [675, 317] on span at bounding box center [680, 322] width 11 height 10
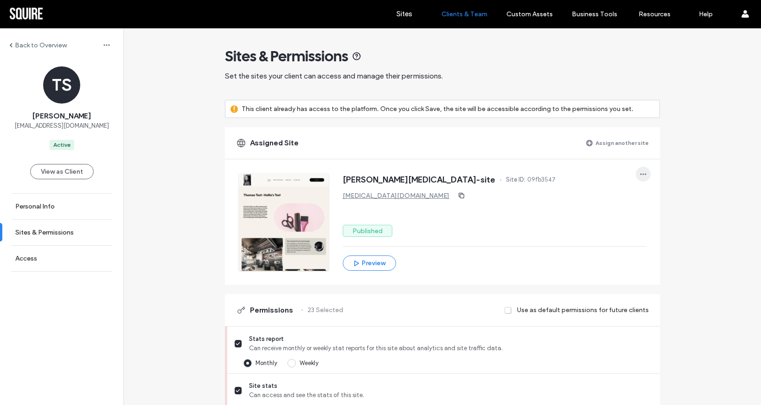
click at [642, 176] on icon "button" at bounding box center [643, 173] width 7 height 7
click at [641, 201] on icon at bounding box center [644, 197] width 7 height 7
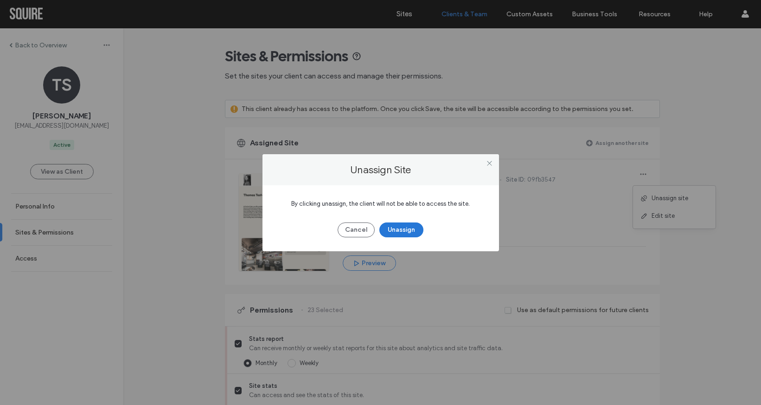
click at [401, 228] on button "Unassign" at bounding box center [402, 229] width 44 height 15
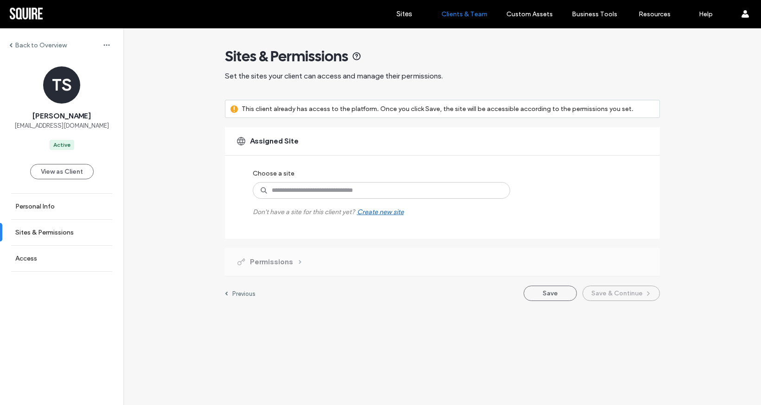
click at [378, 253] on div "Permissions" at bounding box center [442, 262] width 435 height 28
click at [291, 258] on span "Permissions" at bounding box center [271, 262] width 43 height 10
click at [561, 299] on button "Save" at bounding box center [550, 292] width 53 height 15
click at [545, 300] on button "Save" at bounding box center [550, 292] width 53 height 15
click at [103, 42] on icon "button" at bounding box center [106, 44] width 7 height 7
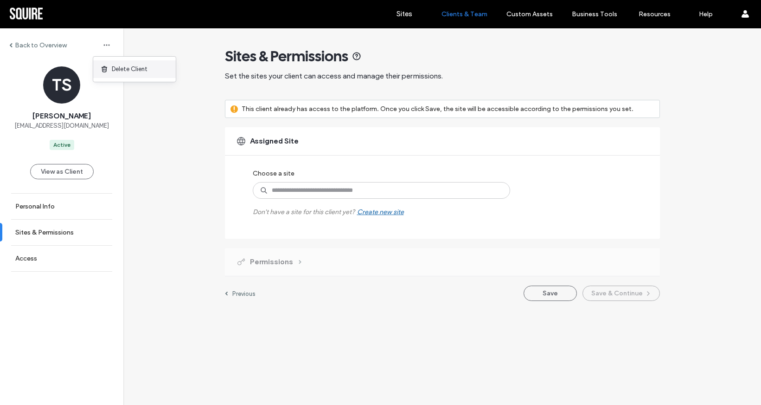
click at [105, 68] on icon at bounding box center [104, 68] width 7 height 7
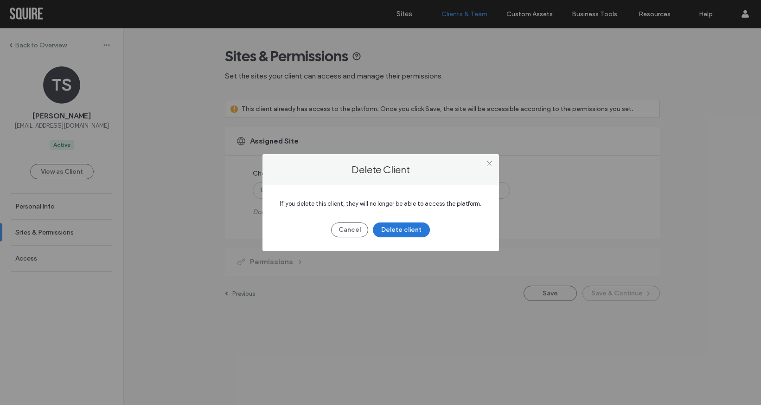
click at [405, 225] on button "Delete client" at bounding box center [401, 229] width 57 height 15
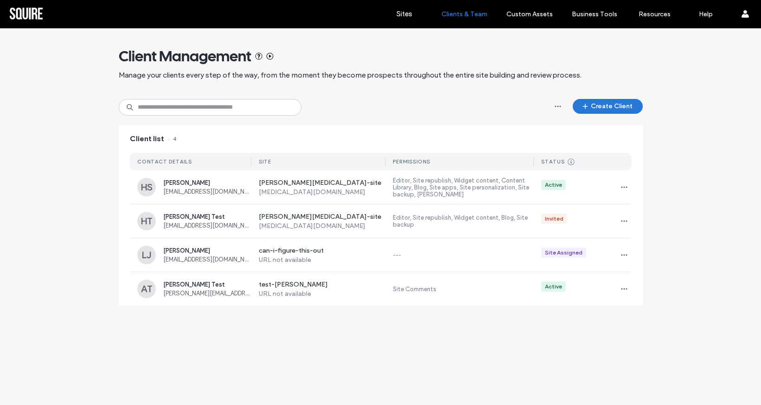
click at [636, 110] on button "Create Client" at bounding box center [608, 106] width 70 height 15
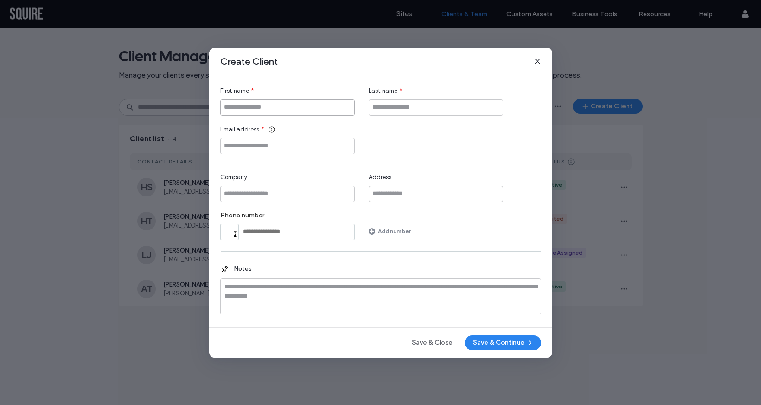
click at [287, 109] on input "First name" at bounding box center [287, 107] width 135 height 16
type input "******"
type input "**********"
click at [516, 341] on button "Save & Continue" at bounding box center [503, 342] width 77 height 15
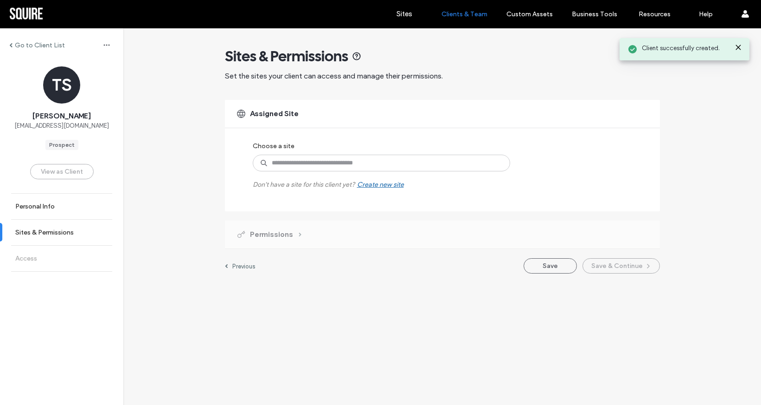
click at [391, 153] on div "Choose a site Don't have a site for this client yet? Create new site" at bounding box center [371, 162] width 237 height 51
click at [383, 164] on input at bounding box center [382, 163] width 258 height 17
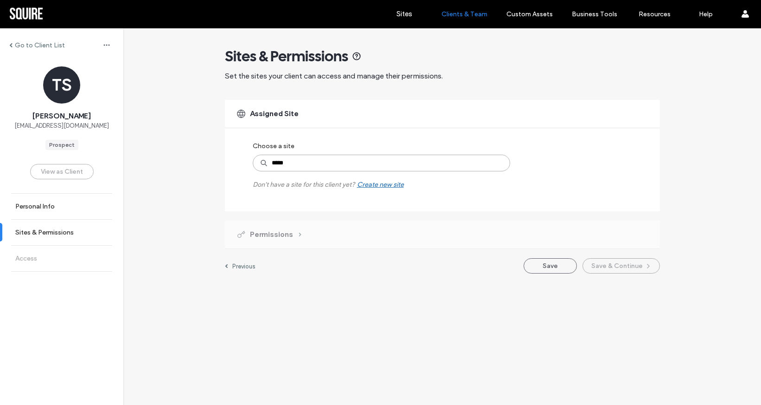
type input "******"
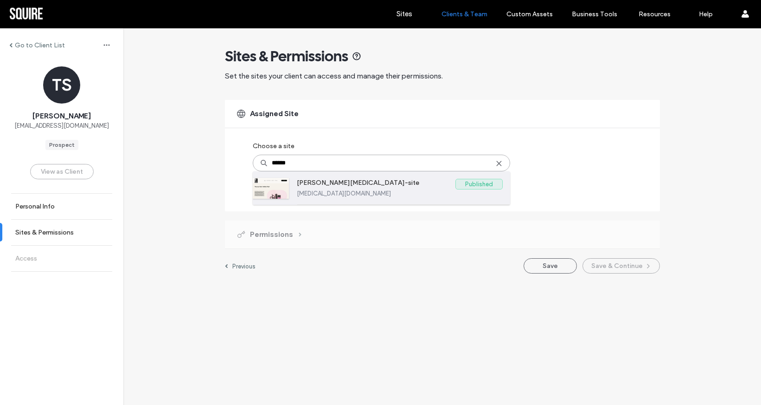
click at [366, 186] on label "[PERSON_NAME][MEDICAL_DATA]-site" at bounding box center [376, 184] width 159 height 11
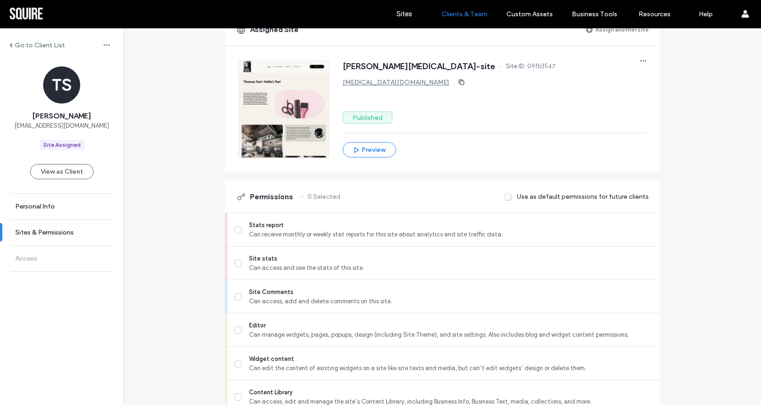
scroll to position [54, 0]
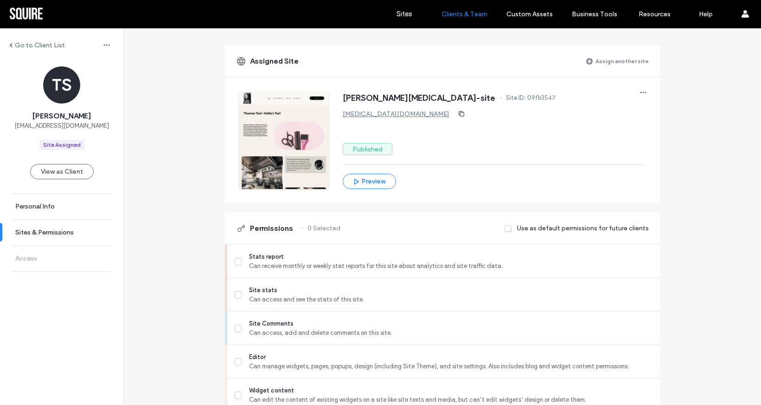
click at [510, 229] on span at bounding box center [508, 228] width 7 height 8
click at [236, 255] on label "Stats report Can receive monthly or weekly stat reports for this site about ana…" at bounding box center [444, 261] width 418 height 19
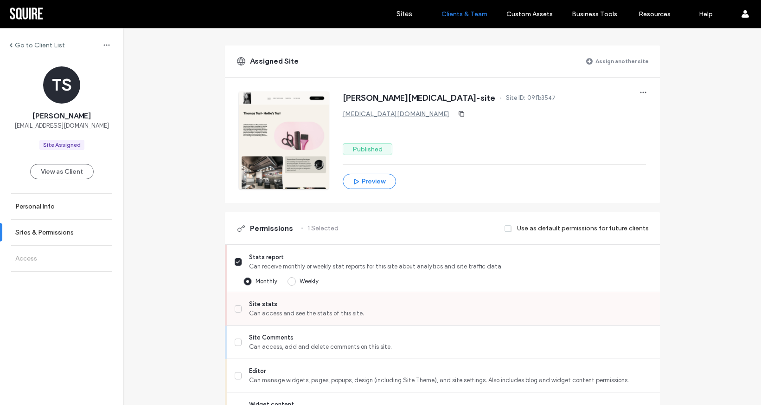
click at [235, 305] on span at bounding box center [238, 308] width 7 height 7
click at [235, 257] on label "Stats report Can receive monthly or weekly stat reports for this site about ana…" at bounding box center [444, 261] width 418 height 19
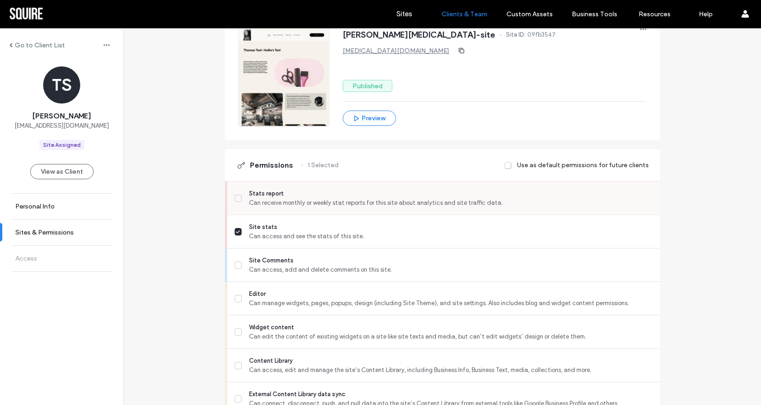
scroll to position [138, 0]
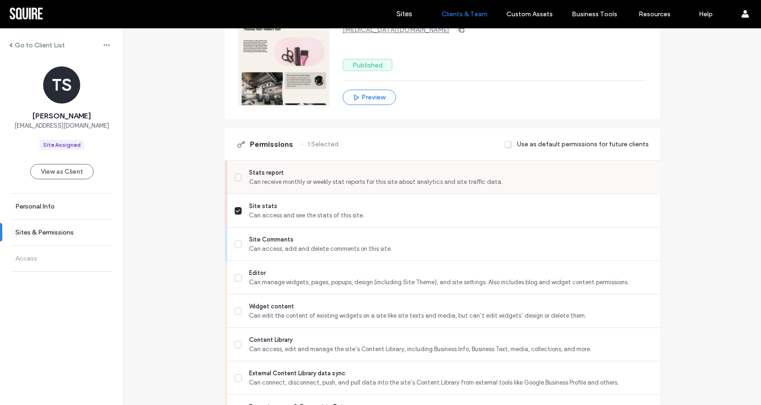
click at [235, 257] on div "Site Comments Can access, add and delete comments on this site." at bounding box center [447, 243] width 425 height 33
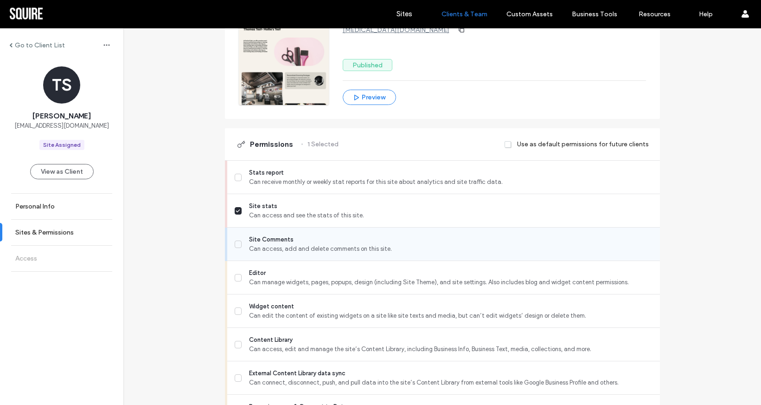
click at [236, 247] on label "Site Comments Can access, add and delete comments on this site." at bounding box center [444, 244] width 418 height 19
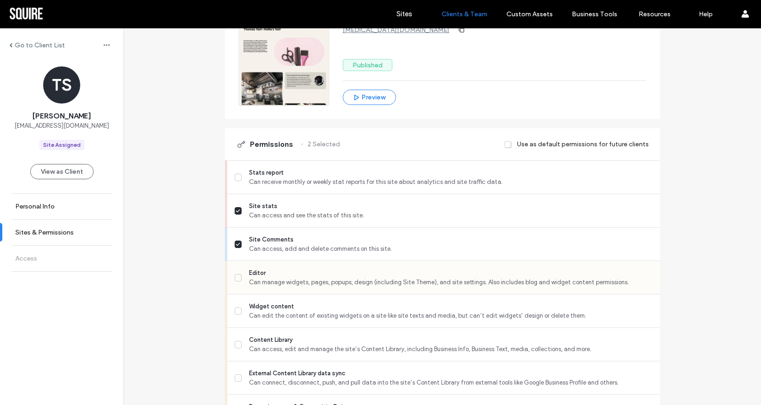
click at [236, 282] on label "Editor Can manage widgets, pages, popups, design (including Site Theme), and si…" at bounding box center [444, 277] width 418 height 19
click at [236, 341] on span at bounding box center [238, 344] width 7 height 7
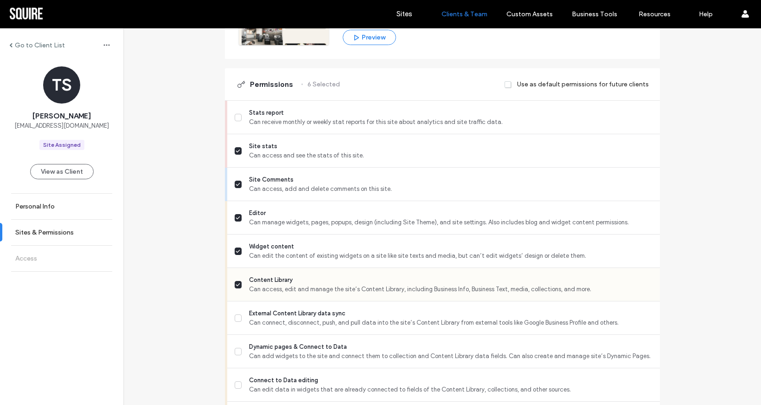
scroll to position [203, 0]
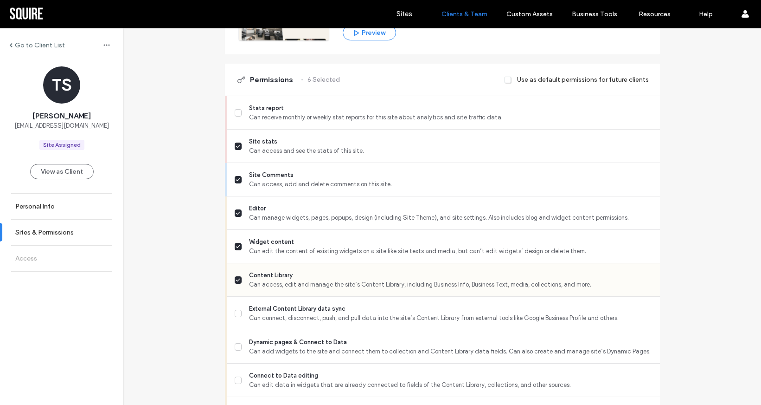
click at [236, 340] on label "Dynamic pages & Connect to Data Can add widgets to the site and connect them to…" at bounding box center [444, 346] width 418 height 19
click at [236, 299] on div "External Content Library data sync Can connect, disconnect, push, and pull data…" at bounding box center [447, 312] width 425 height 33
click at [237, 313] on icon at bounding box center [239, 313] width 4 height 2
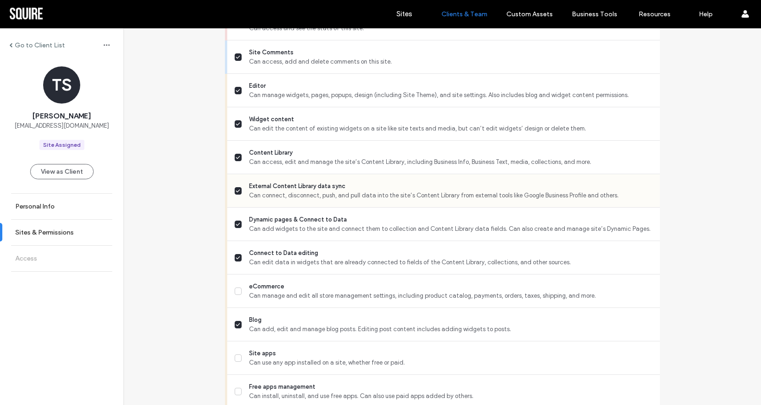
scroll to position [329, 0]
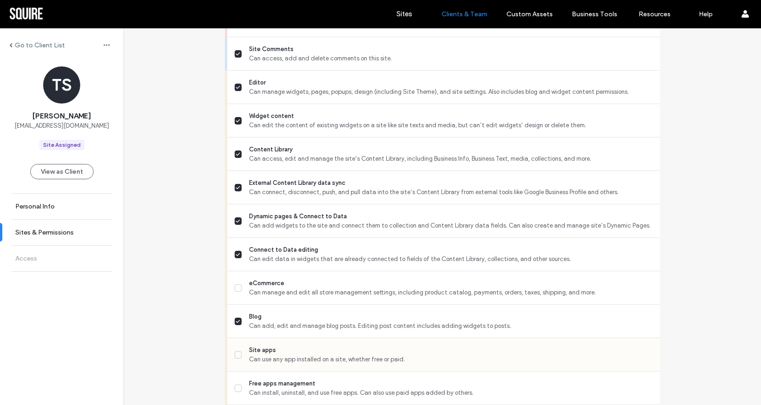
click at [235, 363] on label "Site apps Can use any app installed on a site, whether free or paid." at bounding box center [444, 354] width 418 height 19
click at [235, 384] on span at bounding box center [238, 387] width 7 height 7
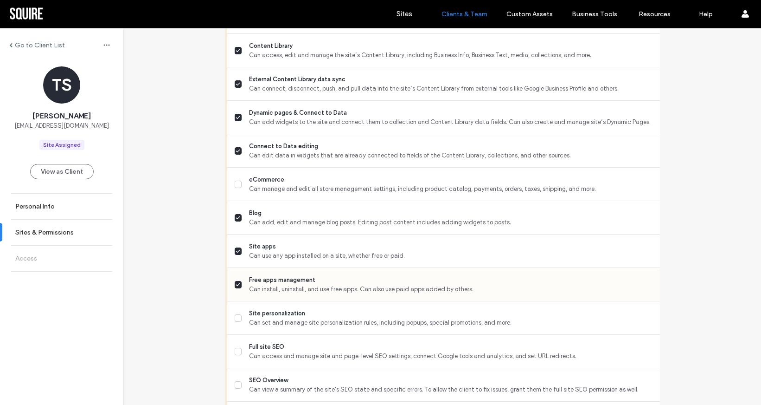
scroll to position [447, 0]
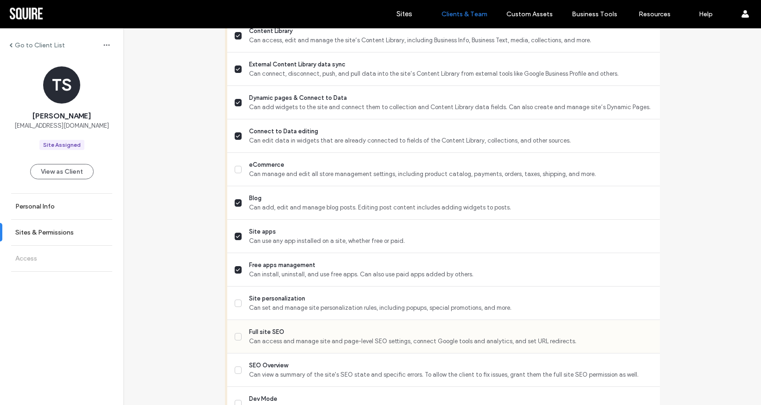
click at [237, 336] on icon at bounding box center [238, 337] width 5 height 4
click at [238, 296] on label "Site personalization Can set and manage site personalization rules, including p…" at bounding box center [444, 303] width 418 height 19
click at [235, 376] on label "SEO Overview Can view a summary of the site's SEO state and specific errors. To…" at bounding box center [444, 369] width 418 height 19
click at [236, 401] on icon at bounding box center [238, 403] width 5 height 4
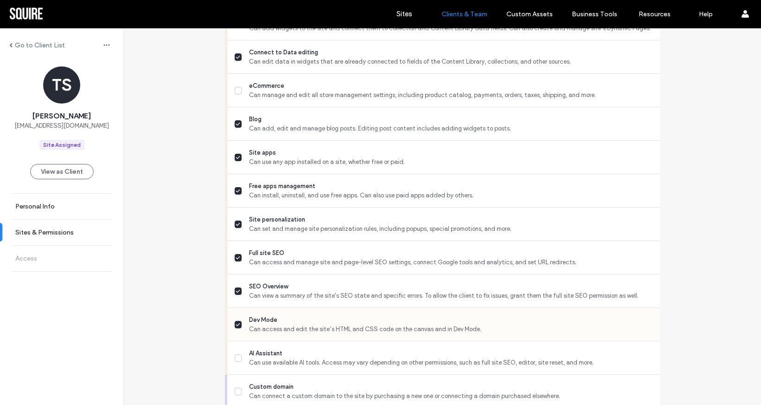
scroll to position [528, 0]
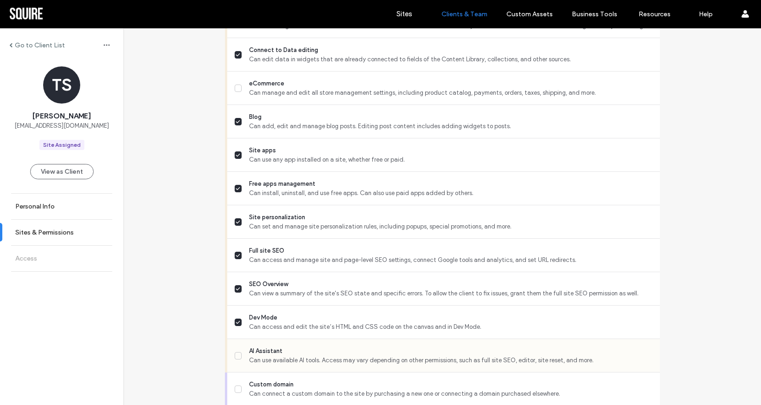
click at [235, 352] on span at bounding box center [238, 355] width 7 height 7
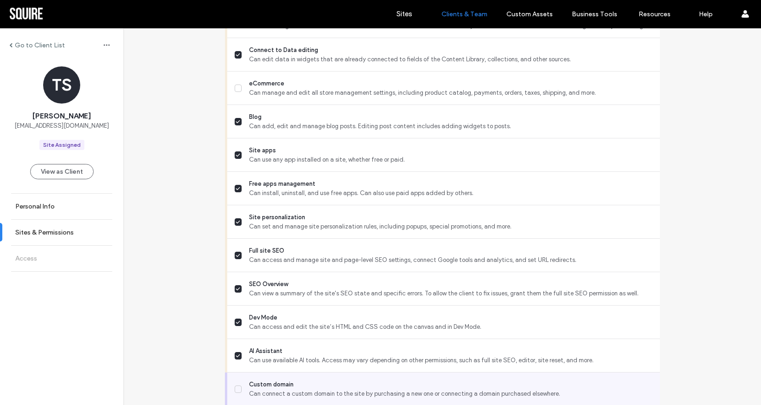
click at [235, 392] on span at bounding box center [238, 388] width 7 height 7
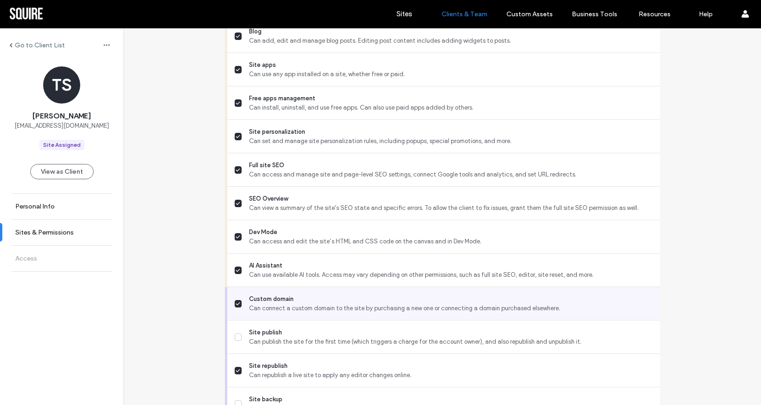
scroll to position [696, 0]
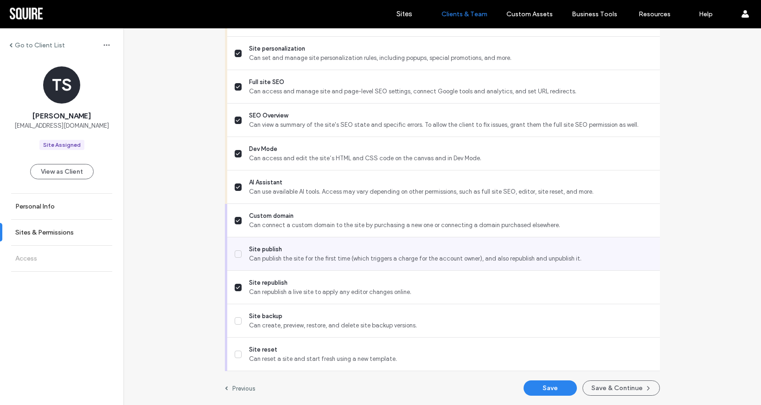
click at [235, 256] on span at bounding box center [238, 253] width 7 height 7
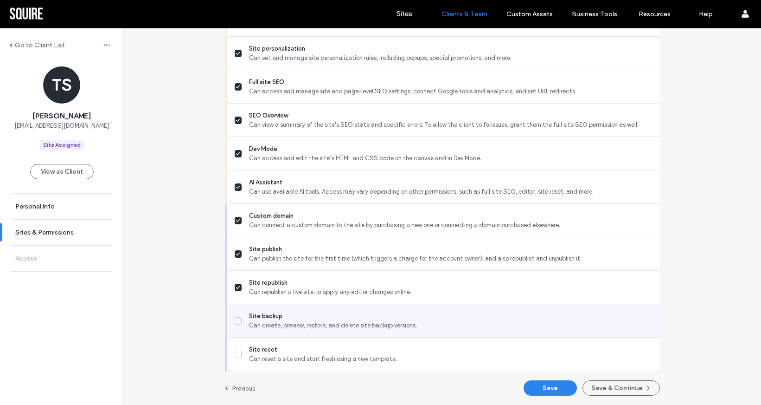
click at [236, 319] on icon at bounding box center [238, 321] width 5 height 4
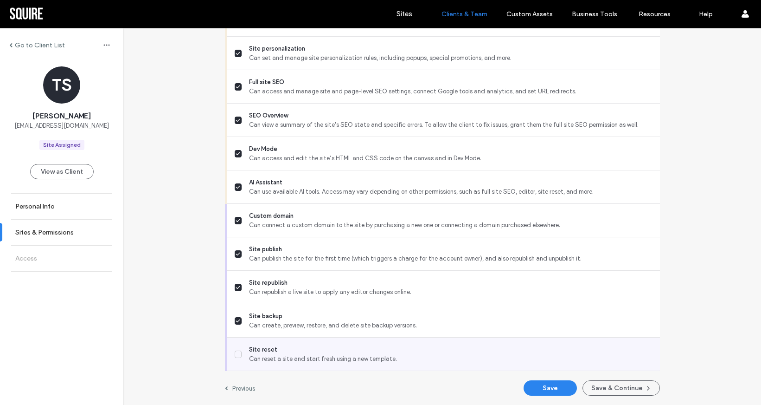
click at [235, 358] on label "Site reset Can reset a site and start fresh using a new template." at bounding box center [444, 354] width 418 height 19
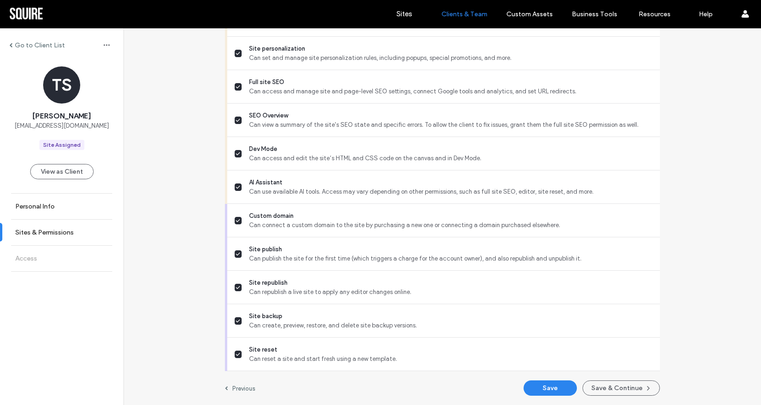
click at [557, 389] on button "Save" at bounding box center [550, 387] width 53 height 15
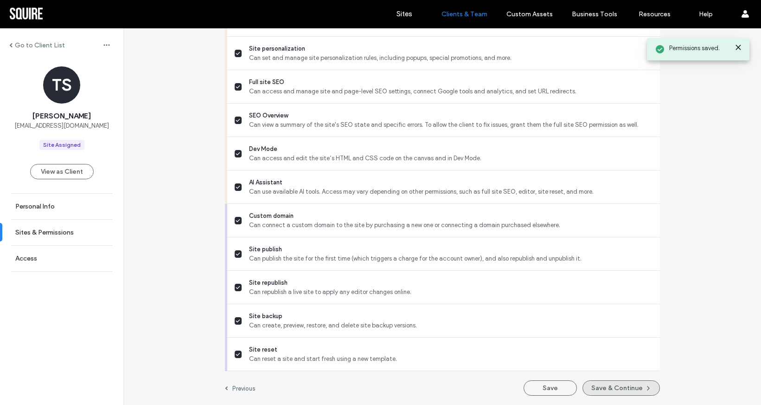
click at [621, 387] on button "Save & Continue" at bounding box center [621, 387] width 77 height 15
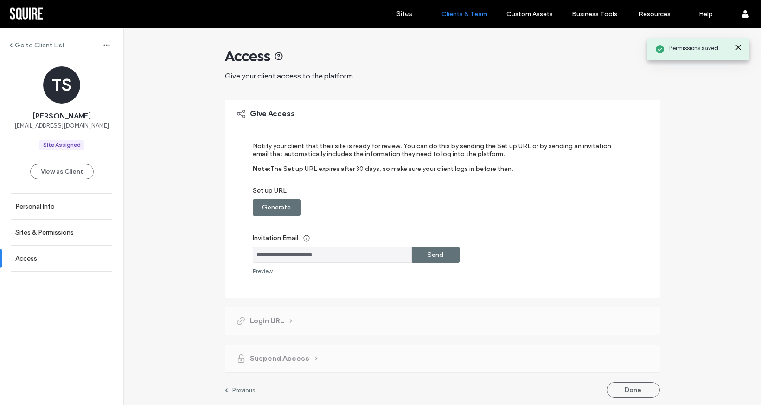
click at [438, 255] on label "Send" at bounding box center [436, 254] width 16 height 17
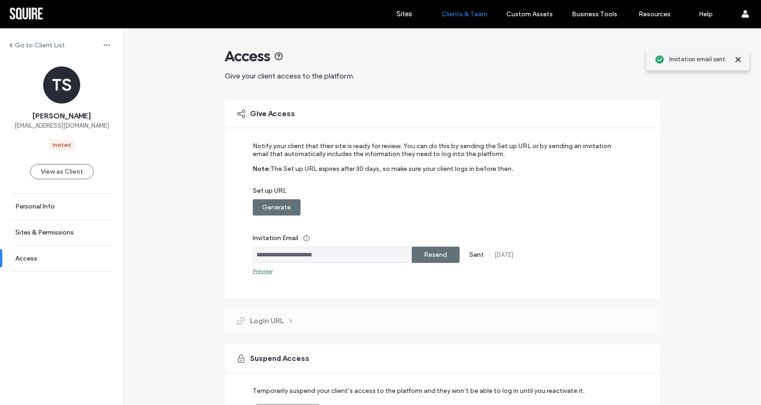
scroll to position [63, 0]
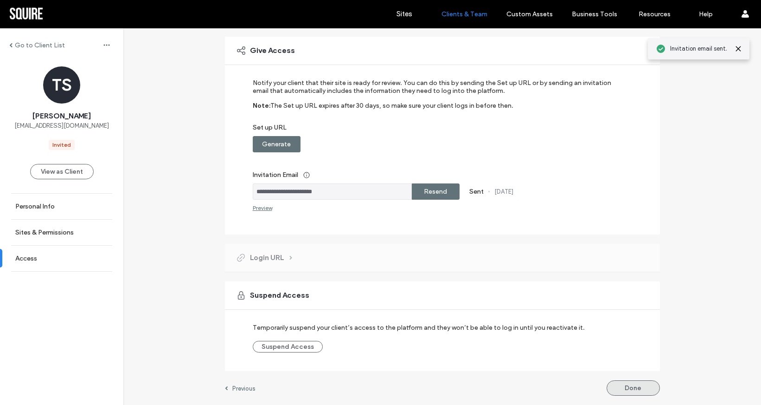
click at [649, 389] on button "Done" at bounding box center [633, 387] width 53 height 15
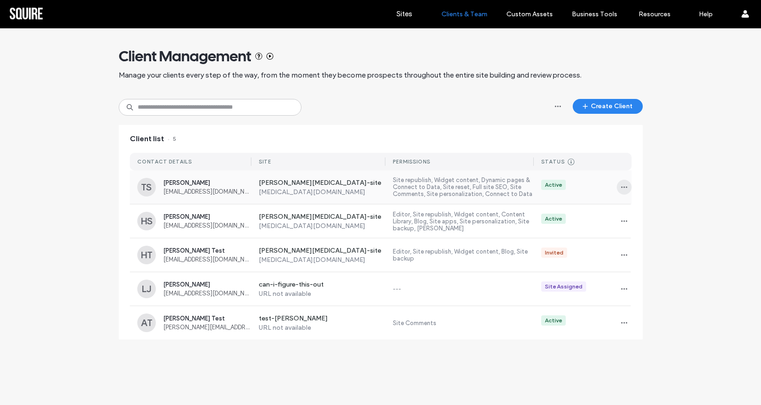
click at [624, 186] on icon "button" at bounding box center [624, 186] width 7 height 7
click at [644, 244] on span "Delete client" at bounding box center [653, 246] width 35 height 9
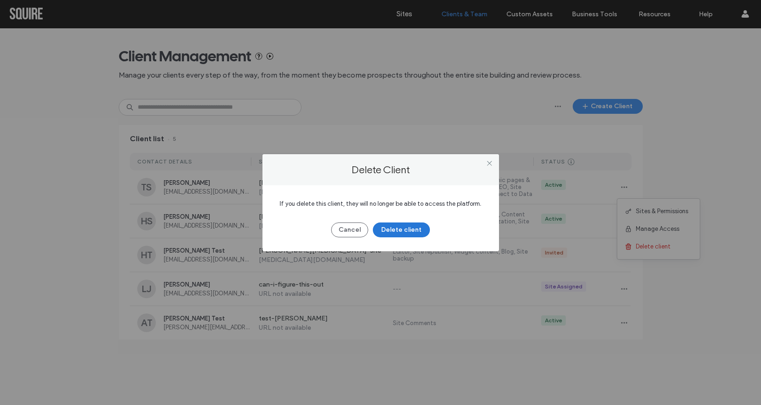
click at [410, 229] on button "Delete client" at bounding box center [401, 229] width 57 height 15
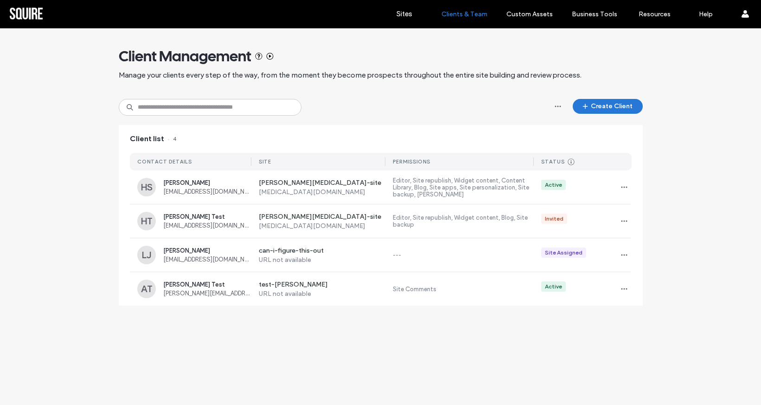
click at [609, 102] on button "Create Client" at bounding box center [608, 106] width 70 height 15
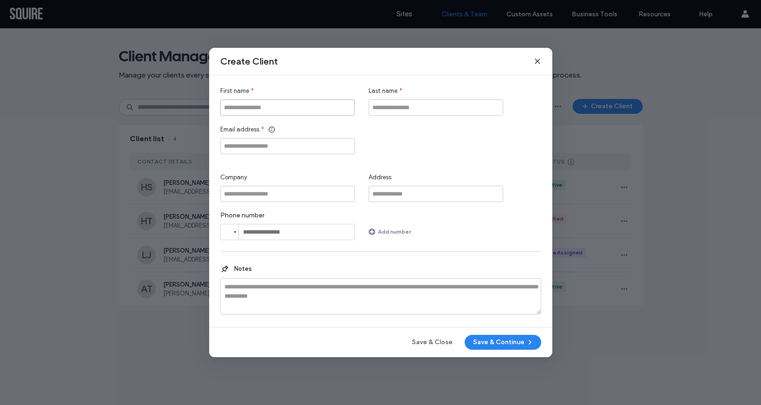
click at [283, 113] on input "First name" at bounding box center [287, 107] width 135 height 16
type input "***"
type input "****"
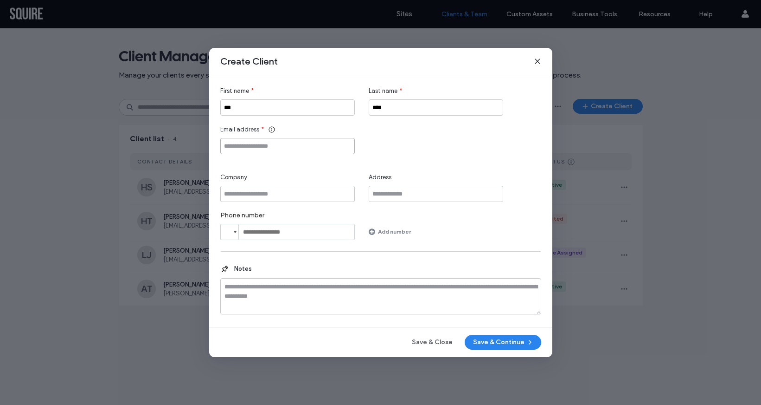
click at [268, 150] on input "Email address" at bounding box center [287, 146] width 135 height 16
type input "**********"
click at [510, 343] on button "Save & Continue" at bounding box center [503, 342] width 77 height 15
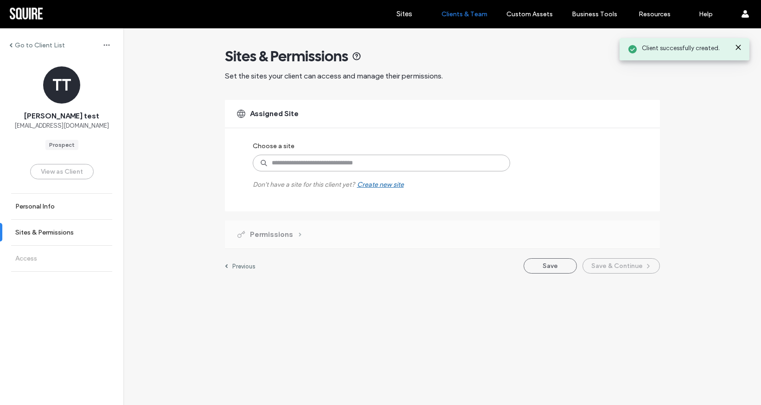
click at [366, 164] on input at bounding box center [382, 163] width 258 height 17
type input "******"
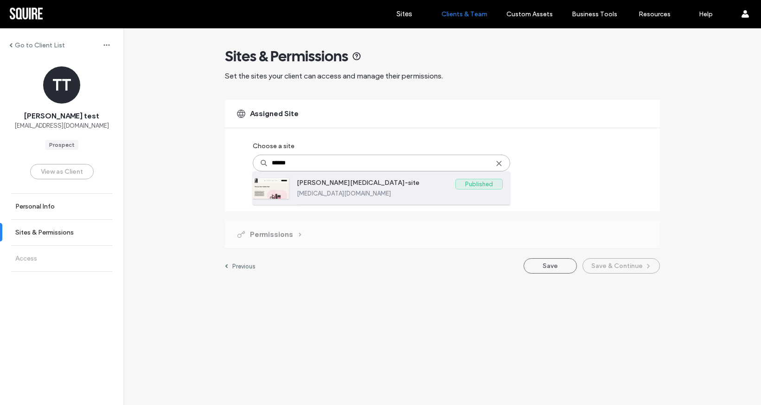
click at [351, 179] on label "thomas-test-site" at bounding box center [376, 184] width 159 height 11
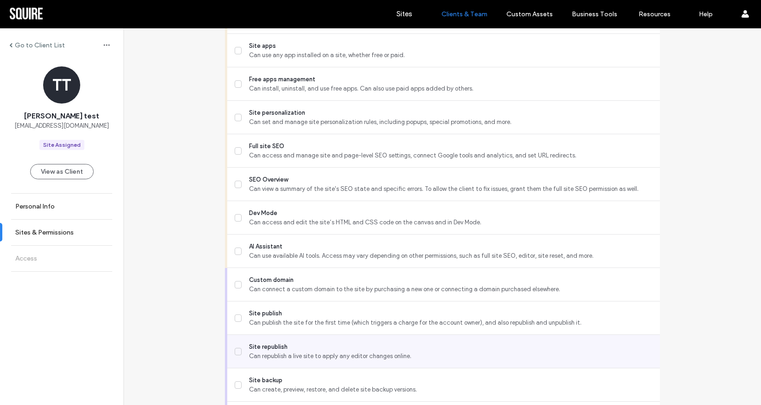
scroll to position [696, 0]
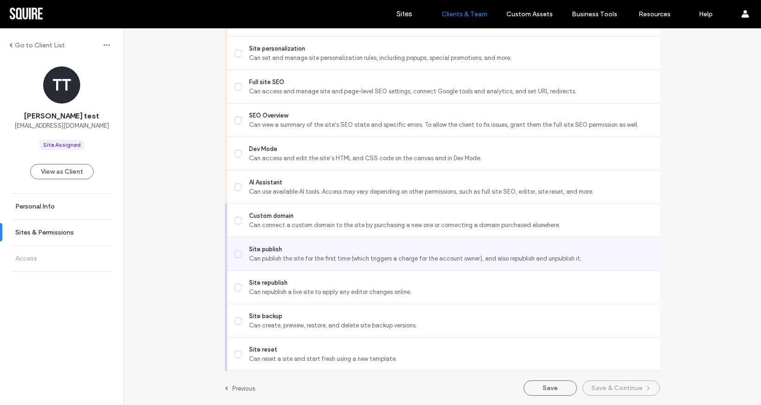
click at [235, 249] on label "Site publish Can publish the site for the first time (which triggers a charge f…" at bounding box center [444, 254] width 418 height 19
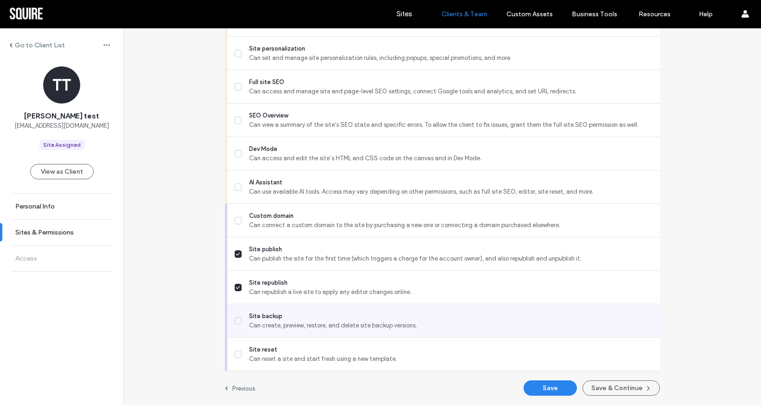
click at [235, 320] on span at bounding box center [238, 320] width 7 height 7
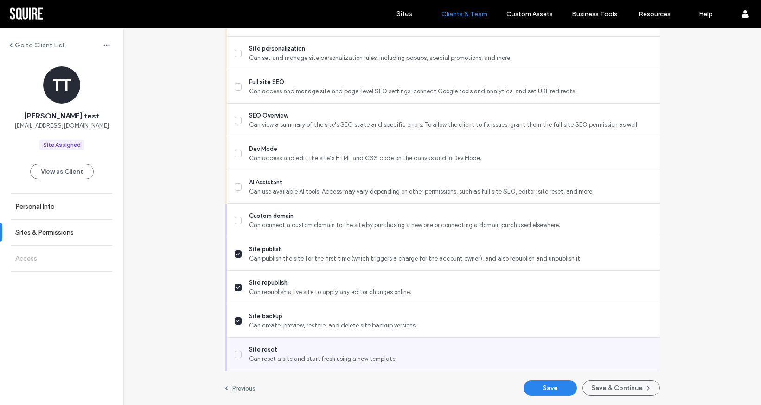
click at [235, 350] on span at bounding box center [238, 353] width 7 height 7
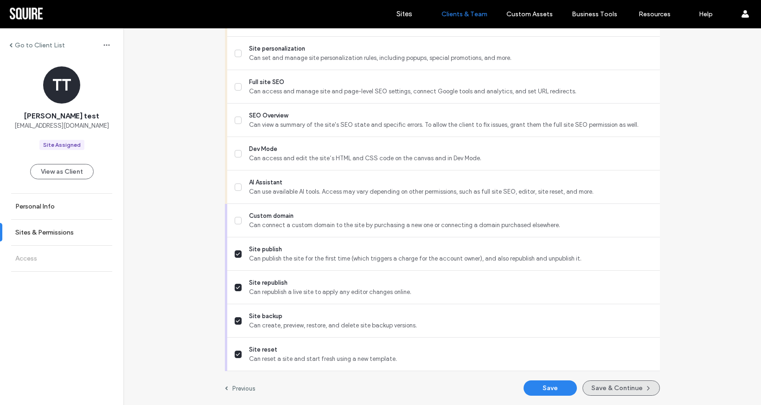
click at [598, 383] on button "Save & Continue" at bounding box center [621, 387] width 77 height 15
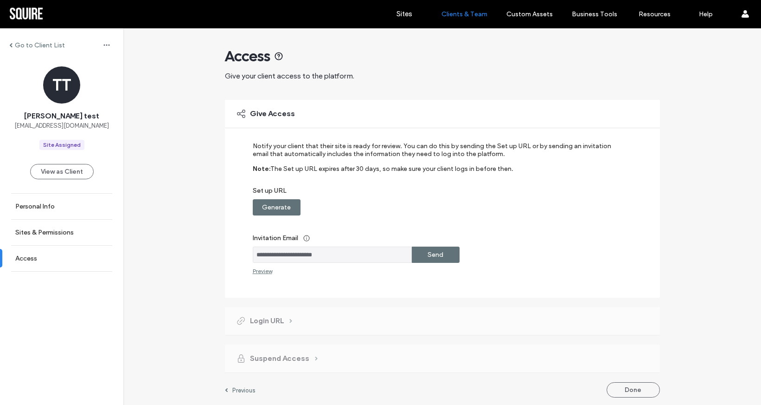
click at [442, 257] on div "Send" at bounding box center [436, 254] width 48 height 16
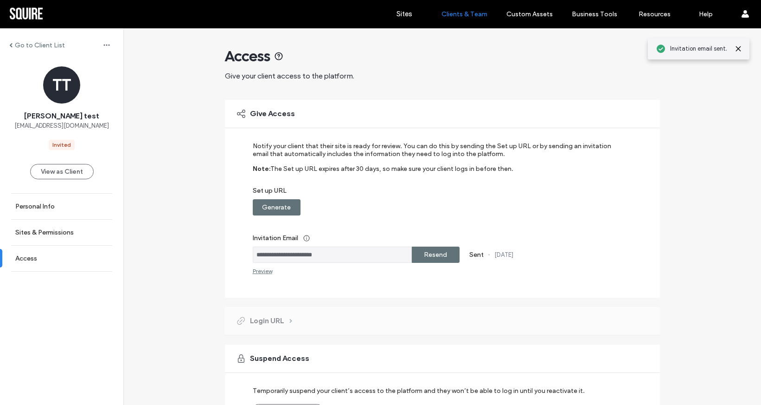
scroll to position [63, 0]
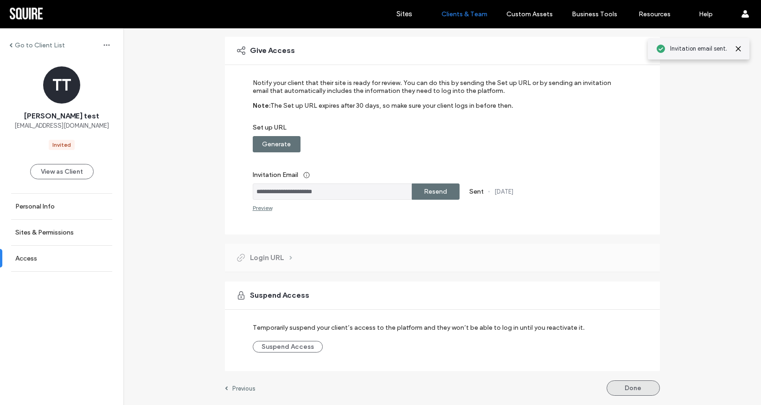
click at [642, 388] on button "Done" at bounding box center [633, 387] width 53 height 15
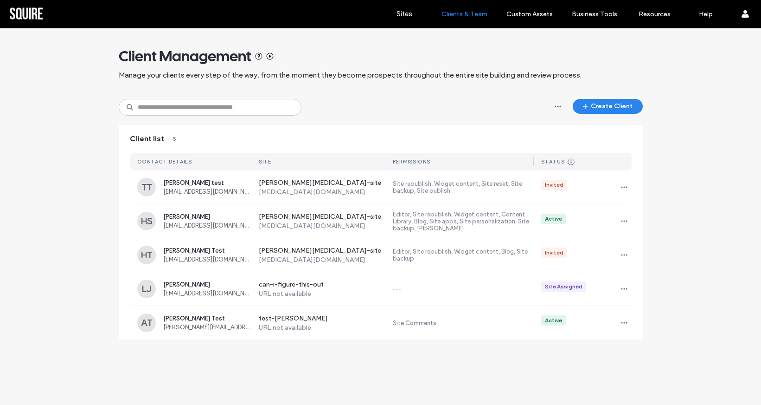
click at [67, 92] on div "Client Management Manage your clients every step of the way, from the moment th…" at bounding box center [380, 188] width 761 height 320
click at [305, 130] on div "Client list 5" at bounding box center [381, 139] width 524 height 28
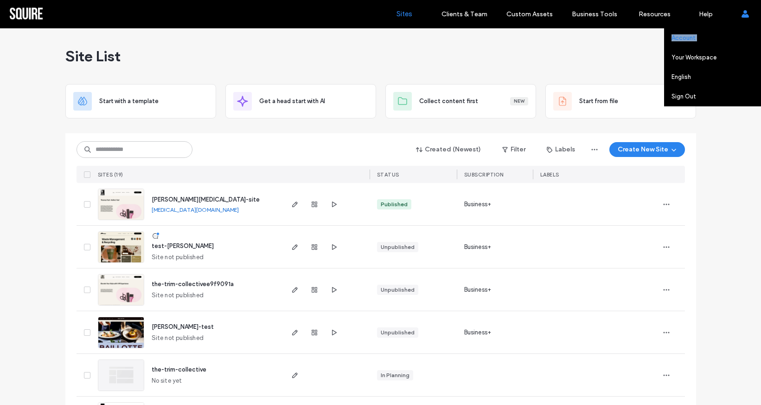
click at [729, 28] on div "Account Your Workspace eliasb9653d96 ceadmin English Español (España) Português…" at bounding box center [745, 14] width 32 height 28
click at [691, 39] on label "Account" at bounding box center [684, 37] width 24 height 7
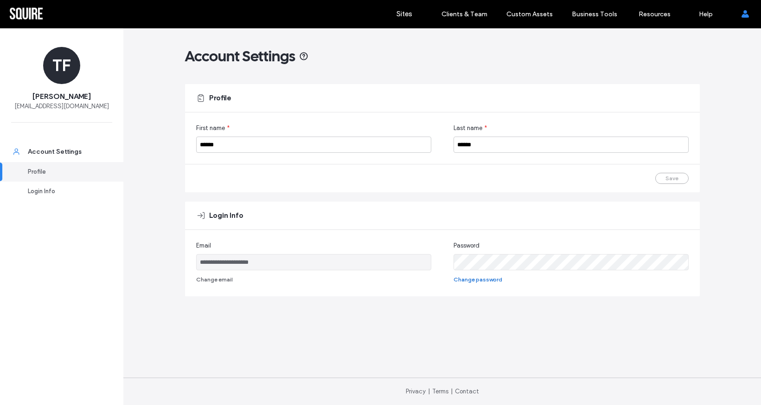
click at [463, 281] on button "Change password" at bounding box center [478, 279] width 49 height 11
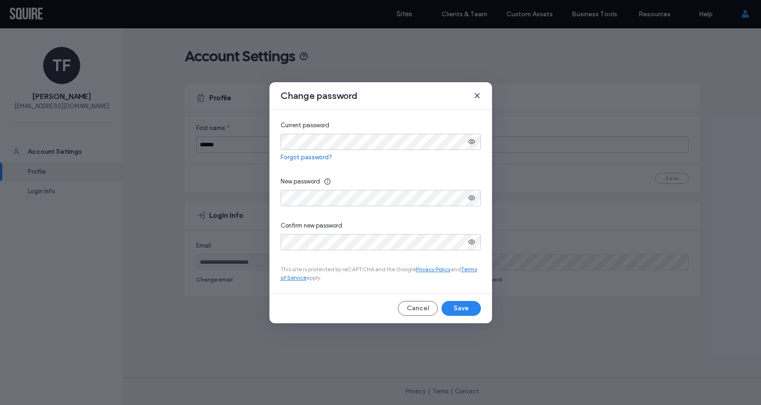
click at [453, 143] on keeper-lock "Open Keeper Popup" at bounding box center [456, 141] width 11 height 11
click at [474, 140] on use "button" at bounding box center [471, 141] width 7 height 5
click at [472, 196] on icon "button" at bounding box center [471, 197] width 7 height 7
click at [422, 309] on button "Cancel" at bounding box center [418, 308] width 40 height 15
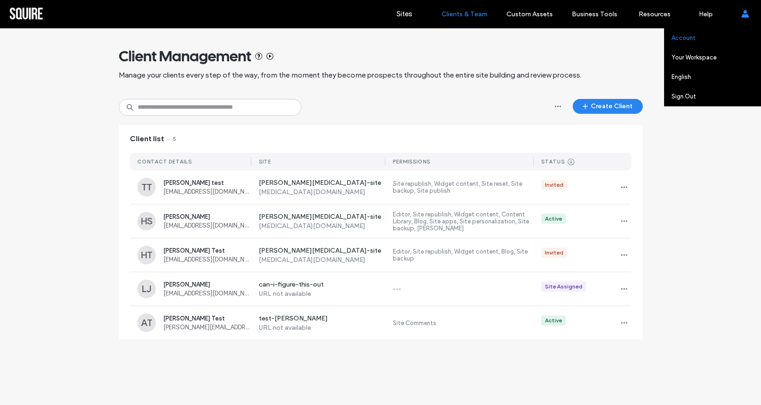
click at [702, 39] on link "Account" at bounding box center [717, 37] width 90 height 19
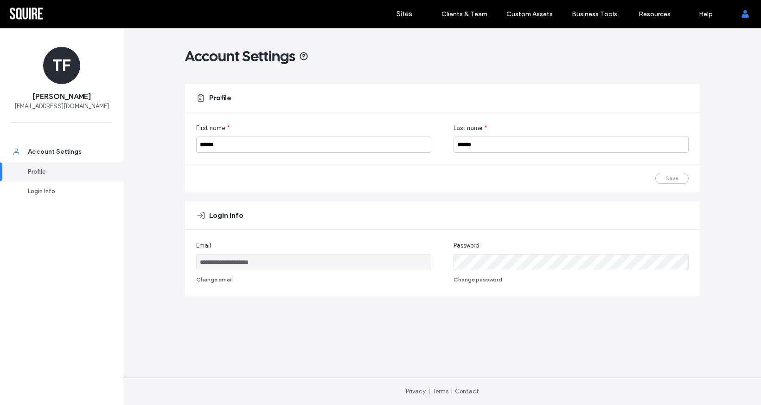
click at [19, 15] on div at bounding box center [59, 13] width 105 height 15
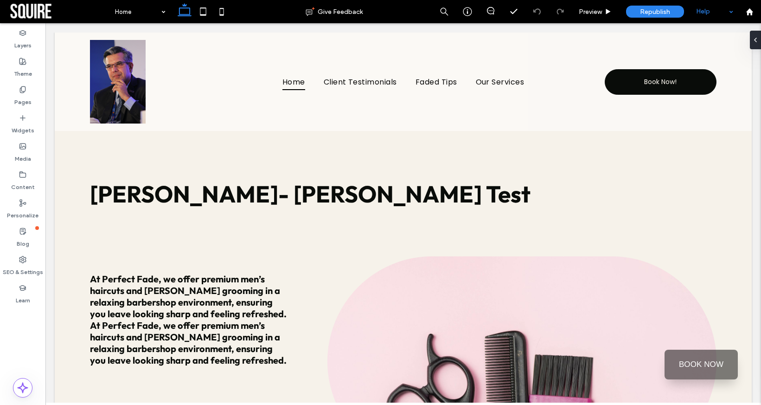
click at [731, 6] on div "Help" at bounding box center [715, 11] width 46 height 23
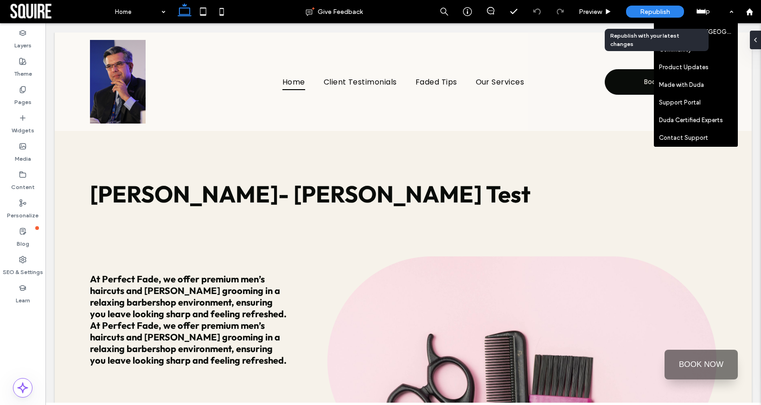
click at [656, 11] on span "Republish" at bounding box center [655, 12] width 30 height 8
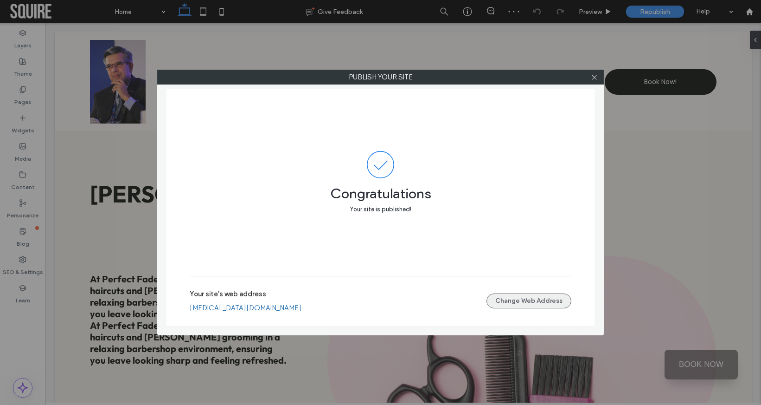
click at [519, 302] on button "Change Web Address" at bounding box center [529, 300] width 85 height 15
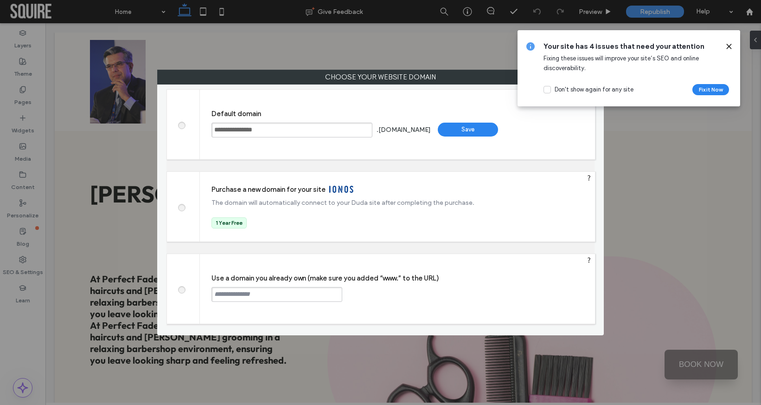
click at [732, 47] on icon at bounding box center [729, 46] width 7 height 7
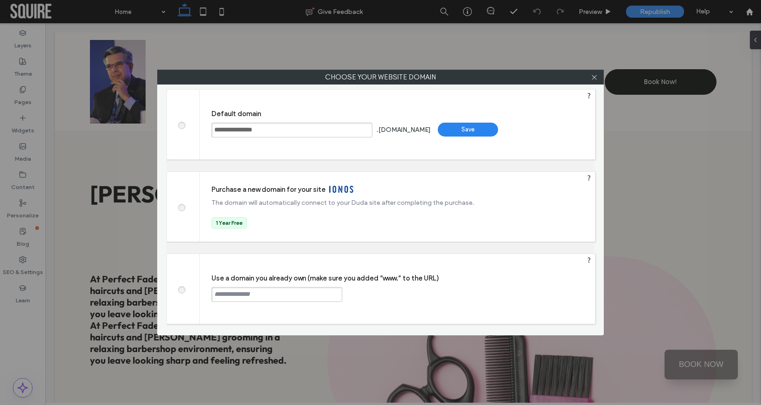
click at [181, 207] on span at bounding box center [181, 206] width 0 height 7
click at [522, 201] on div "Save" at bounding box center [510, 203] width 60 height 14
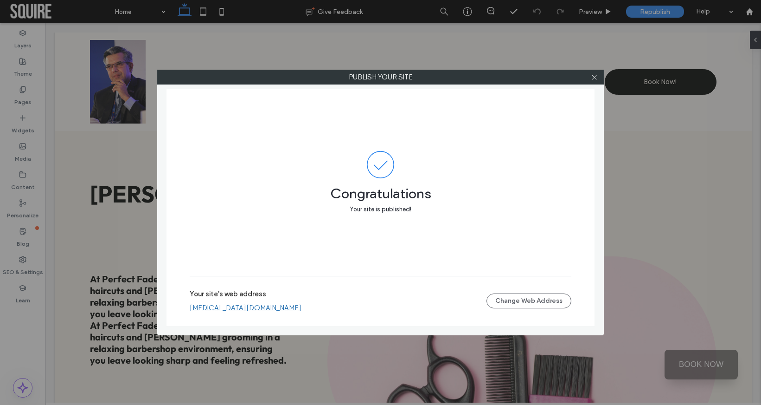
click at [743, 13] on div "Publish your site Congratulations Your site is published! Your site's web addre…" at bounding box center [380, 202] width 761 height 405
click at [599, 79] on div at bounding box center [594, 77] width 14 height 14
click at [597, 78] on icon at bounding box center [594, 77] width 7 height 7
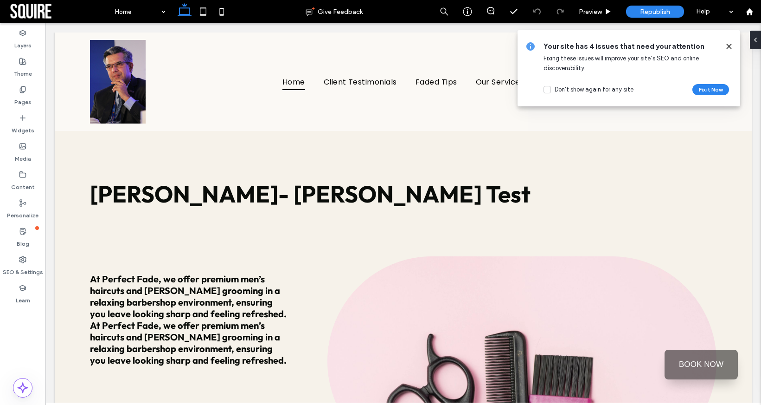
click at [726, 40] on div "Your site has 4 issues that need your attention Fixing these issues will improv…" at bounding box center [629, 68] width 223 height 76
click at [728, 45] on use at bounding box center [729, 46] width 4 height 4
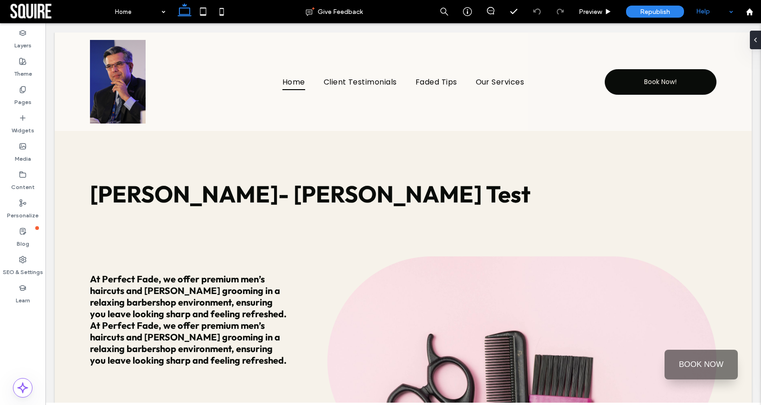
click at [737, 7] on div "Help" at bounding box center [715, 11] width 46 height 23
click at [748, 8] on icon at bounding box center [750, 12] width 8 height 8
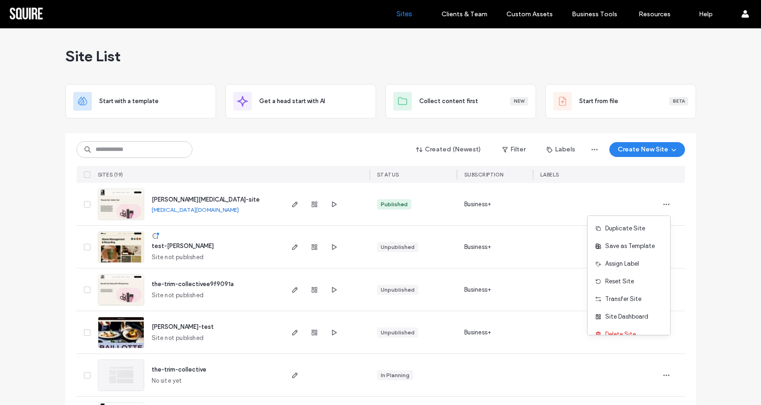
click at [296, 174] on div at bounding box center [326, 174] width 88 height 17
click at [312, 205] on icon "button" at bounding box center [314, 203] width 7 height 7
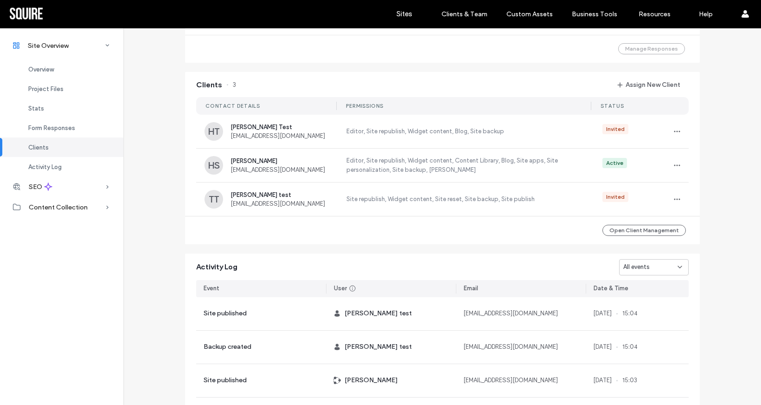
scroll to position [717, 0]
click at [670, 193] on span "button" at bounding box center [677, 198] width 15 height 15
click at [681, 219] on icon at bounding box center [678, 222] width 7 height 7
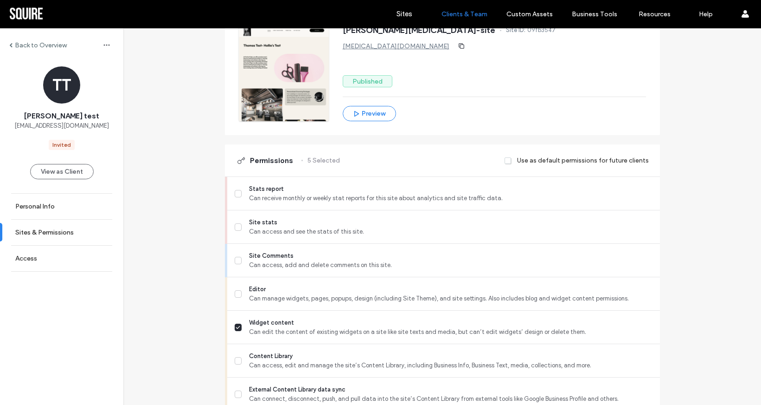
scroll to position [166, 0]
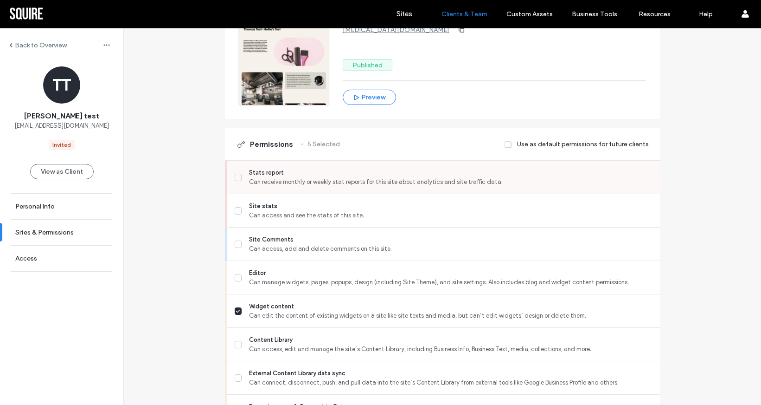
click at [236, 178] on icon at bounding box center [238, 177] width 5 height 4
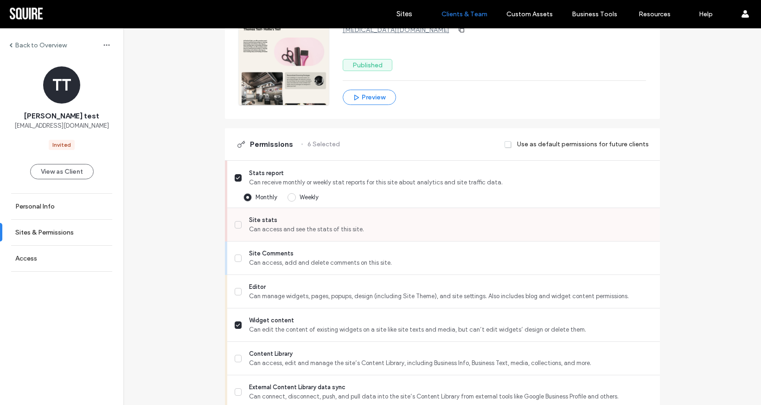
click at [238, 225] on span at bounding box center [238, 224] width 7 height 7
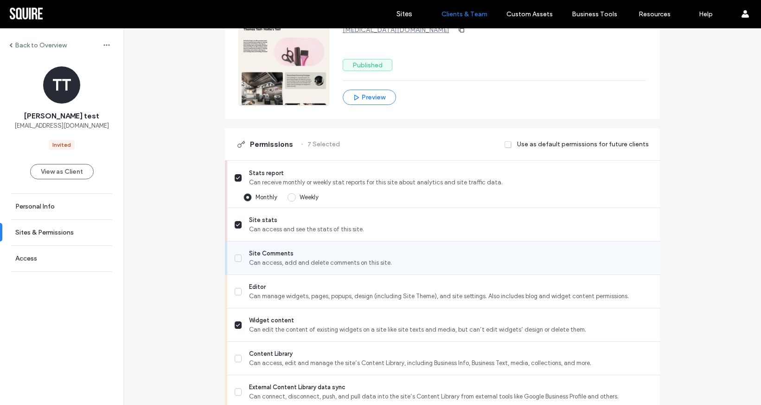
click at [235, 273] on div "Site Comments Can access, add and delete comments on this site." at bounding box center [447, 257] width 425 height 33
click at [236, 259] on icon at bounding box center [238, 258] width 5 height 4
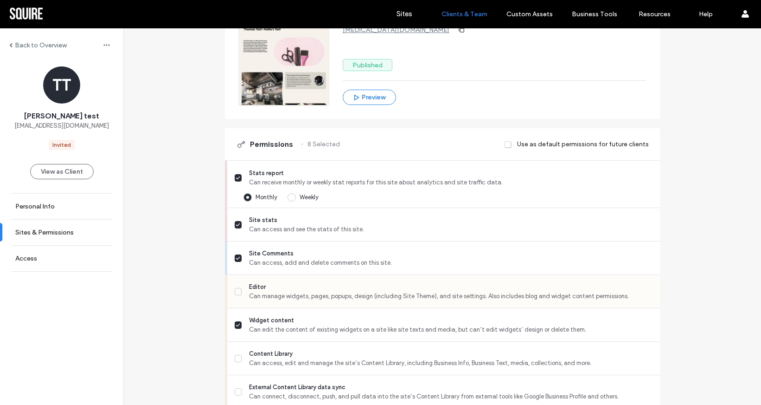
click at [235, 288] on span at bounding box center [238, 291] width 7 height 7
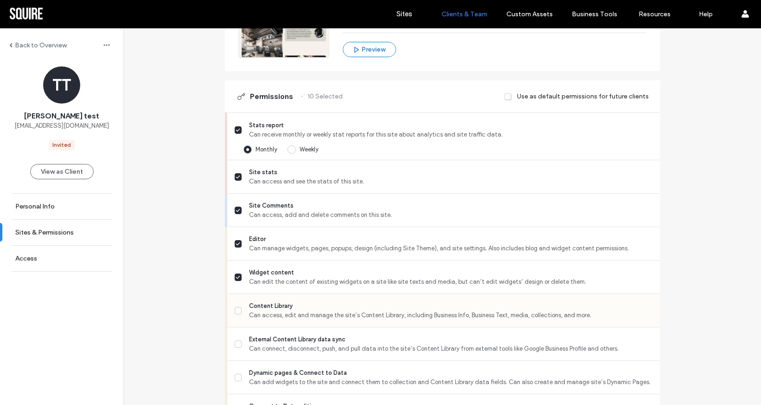
click at [236, 309] on icon at bounding box center [238, 311] width 5 height 4
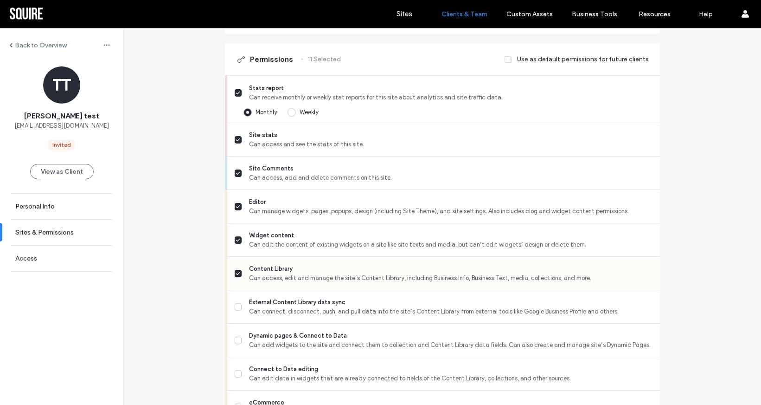
scroll to position [251, 0]
click at [235, 309] on label "External Content Library data sync Can connect, disconnect, push, and pull data…" at bounding box center [444, 305] width 418 height 19
click at [236, 337] on icon at bounding box center [238, 339] width 5 height 4
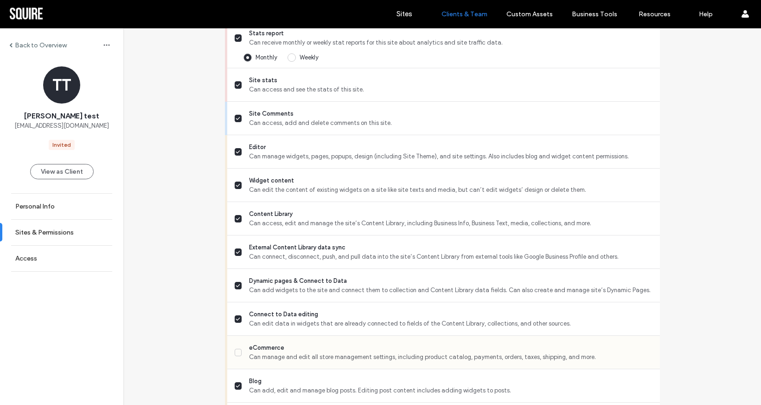
click at [235, 356] on label "eCommerce Can manage and edit all store management settings, including product …" at bounding box center [444, 352] width 418 height 19
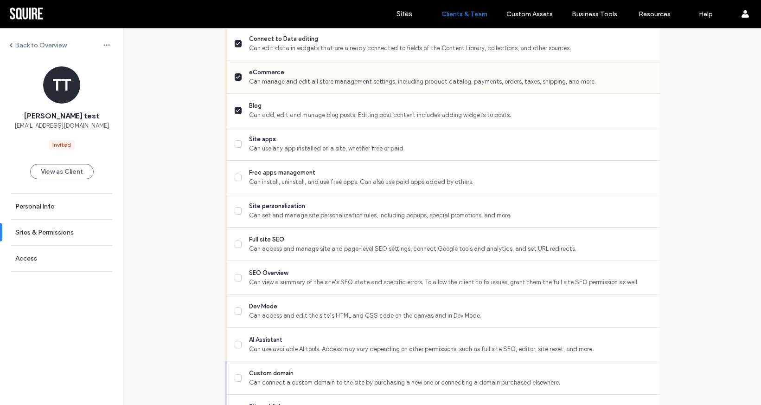
scroll to position [619, 0]
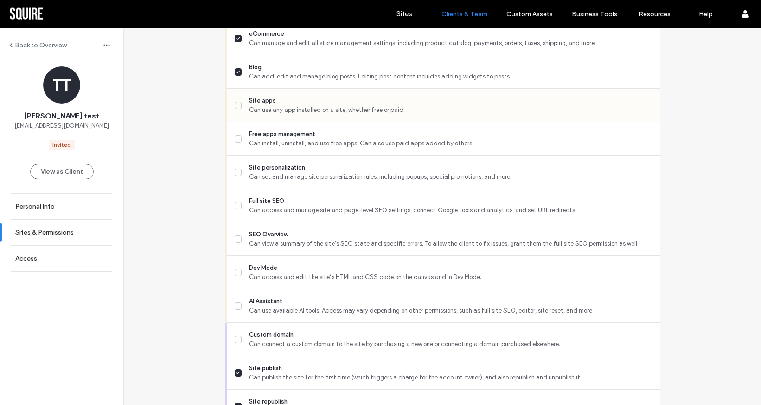
click at [237, 106] on span at bounding box center [238, 105] width 7 height 7
click at [236, 145] on label "Free apps management Can install, uninstall, and use free apps. Can also use pa…" at bounding box center [444, 138] width 418 height 19
click at [236, 166] on label "Site personalization Can set and manage site personalization rules, including p…" at bounding box center [444, 172] width 418 height 19
click at [235, 208] on span at bounding box center [238, 205] width 7 height 7
click at [236, 240] on icon at bounding box center [238, 239] width 5 height 4
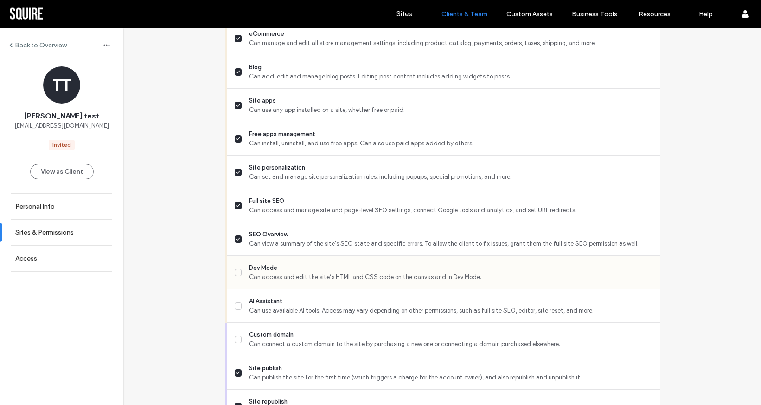
click at [235, 276] on span at bounding box center [238, 272] width 7 height 7
click at [235, 311] on label "AI Assistant Can use available AI tools. Access may vary depending on other per…" at bounding box center [444, 305] width 418 height 19
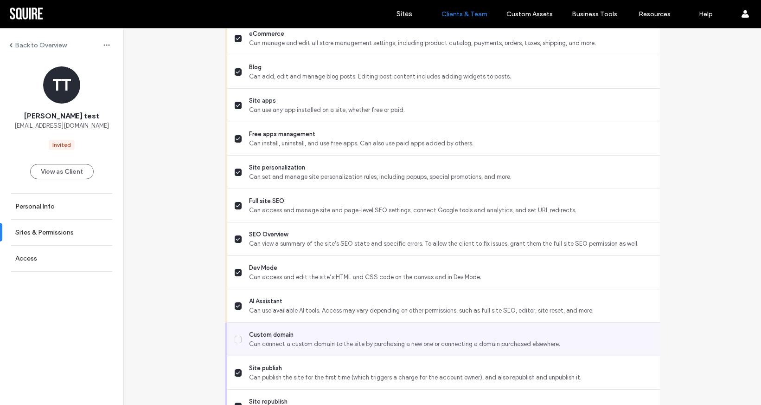
click at [235, 341] on span at bounding box center [238, 338] width 7 height 7
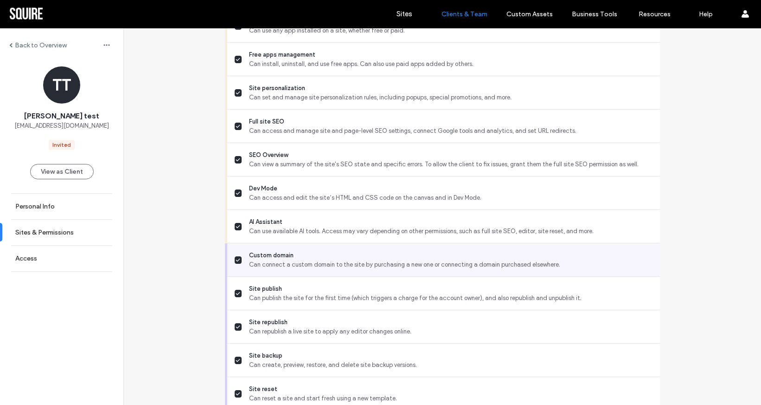
scroll to position [738, 0]
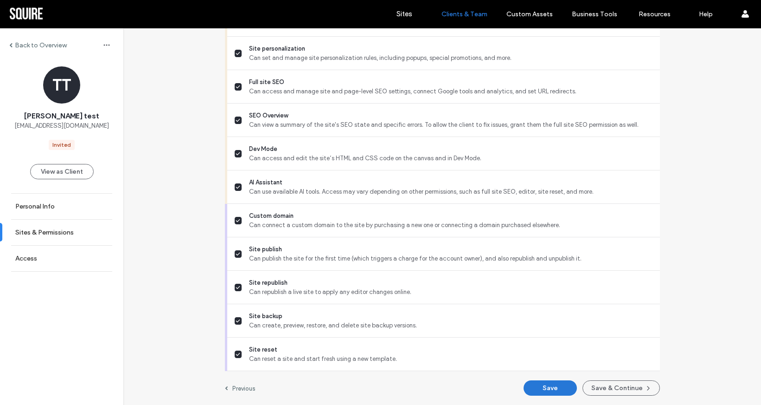
click at [561, 380] on button "Save" at bounding box center [550, 387] width 53 height 15
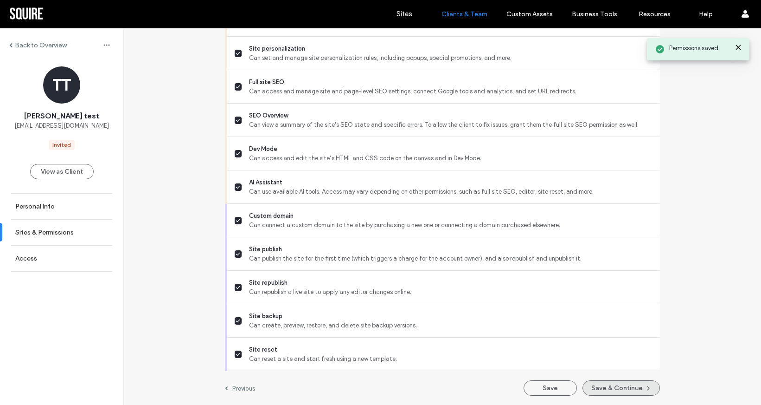
click at [611, 385] on button "Save & Continue" at bounding box center [621, 387] width 77 height 15
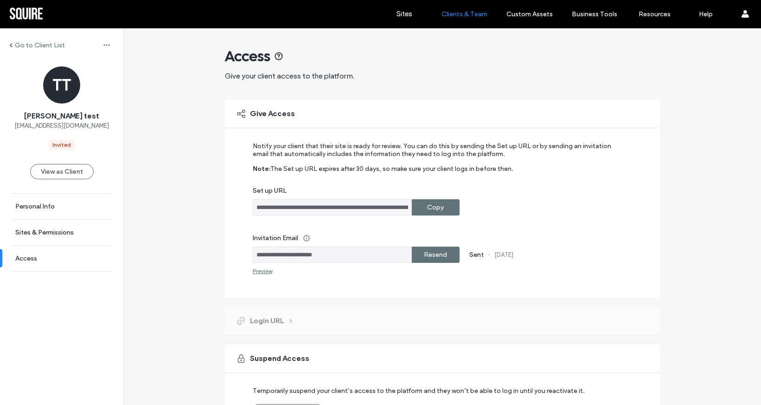
scroll to position [63, 0]
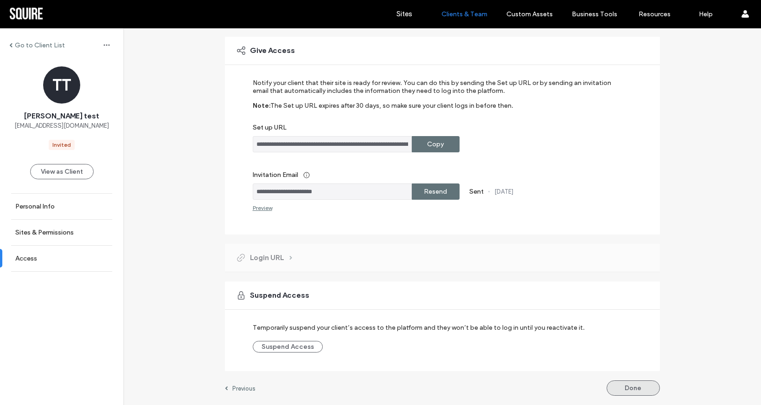
click at [639, 385] on button "Done" at bounding box center [633, 387] width 53 height 15
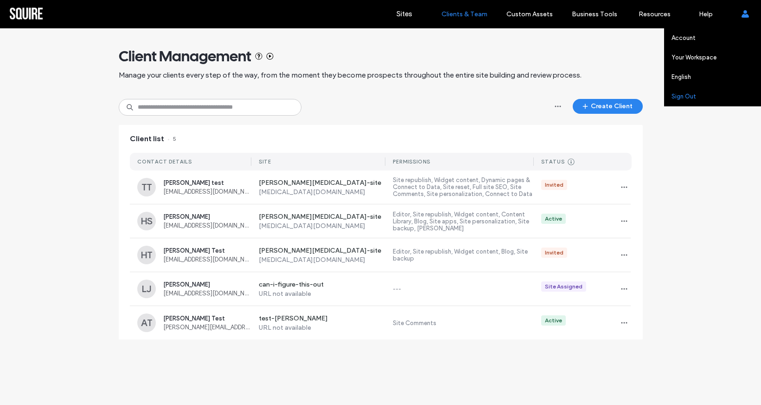
click at [683, 100] on link "Sign Out" at bounding box center [717, 96] width 90 height 19
